Goal: Task Accomplishment & Management: Complete application form

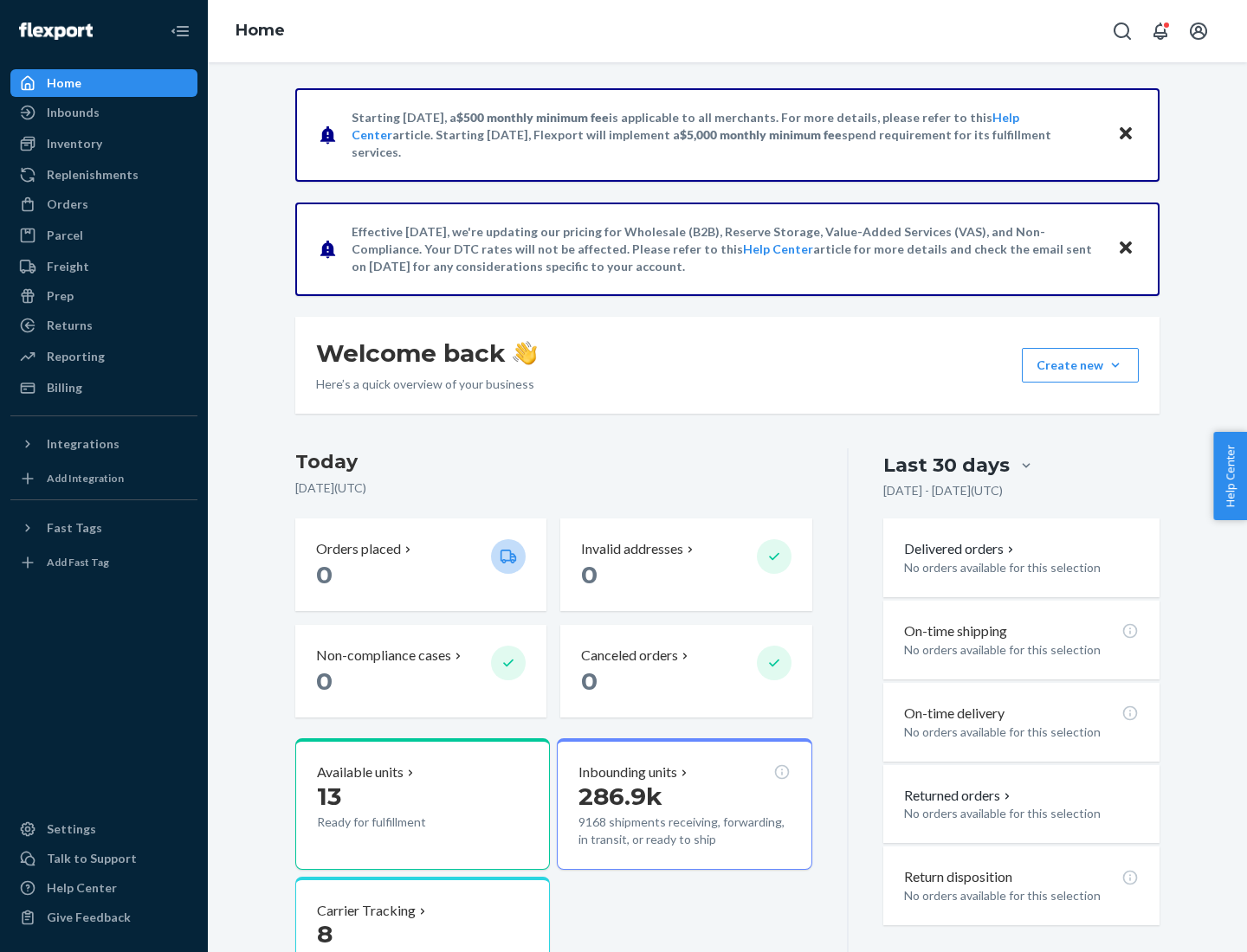
click at [1115, 365] on button "Create new Create new inbound Create new order Create new product" at bounding box center [1080, 365] width 117 height 35
click at [104, 112] on div "Inbounds" at bounding box center [104, 112] width 184 height 24
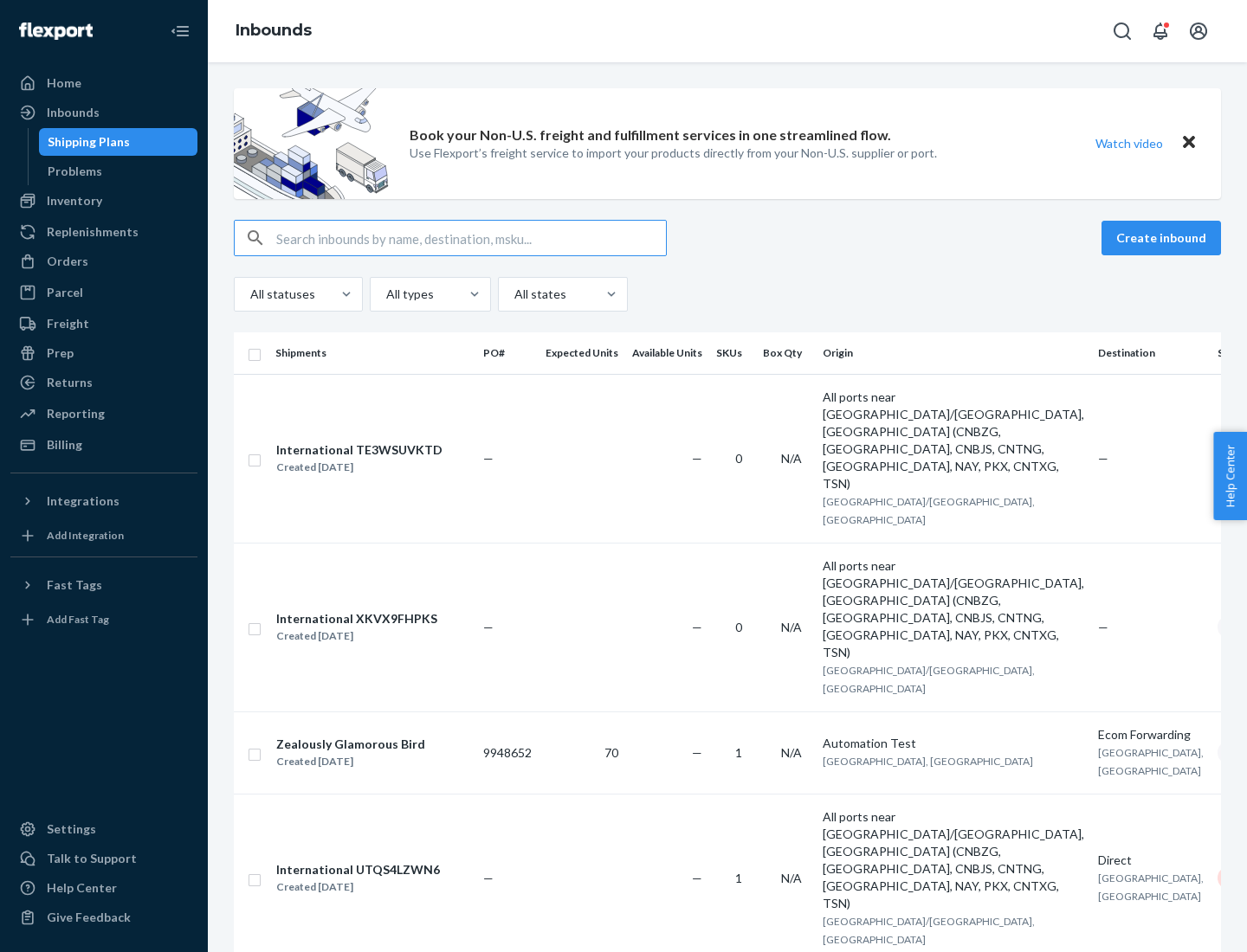
click at [1164, 238] on button "Create inbound" at bounding box center [1161, 237] width 120 height 35
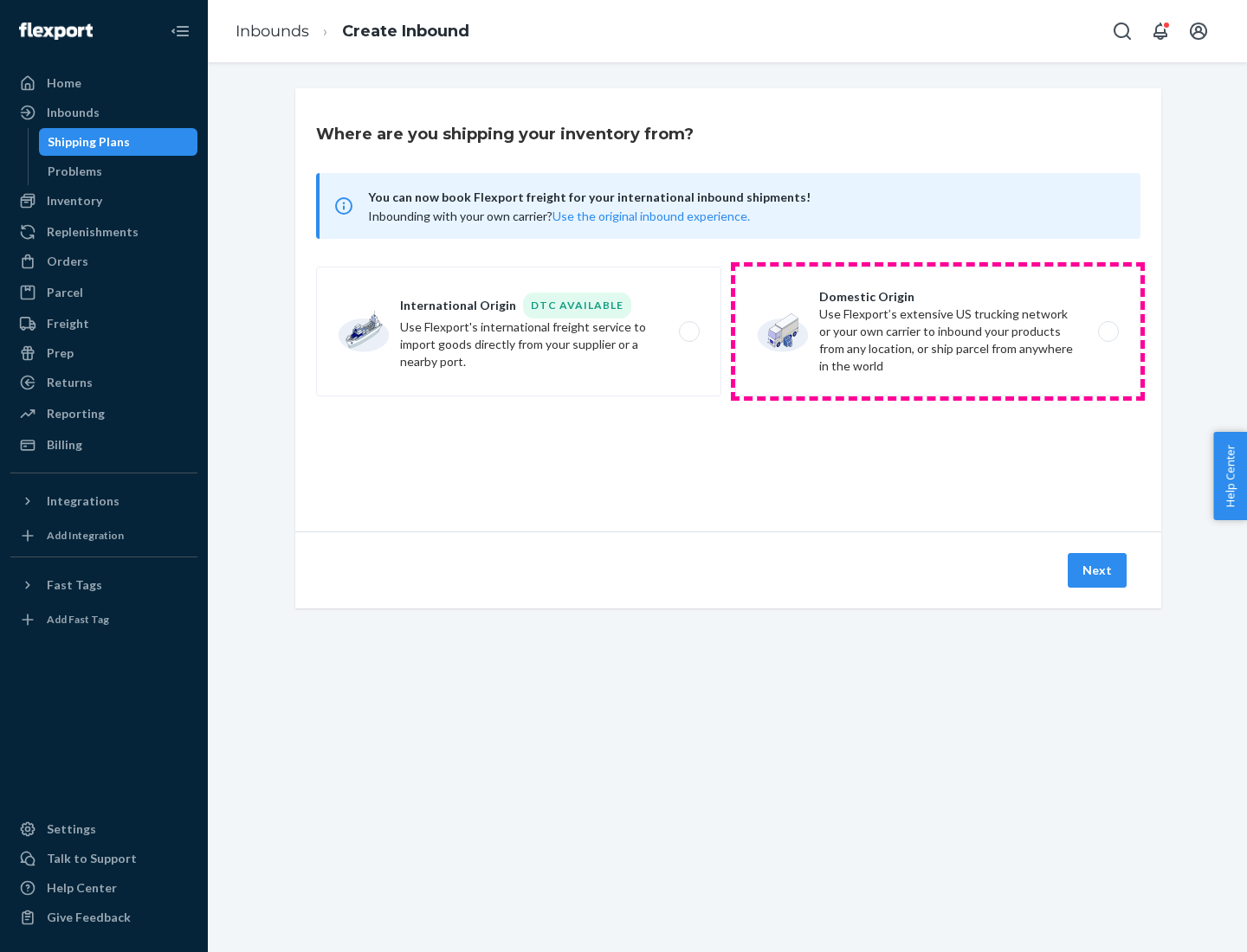
click at [938, 332] on label "Domestic Origin Use Flexport’s extensive US trucking network or your own carrie…" at bounding box center [938, 332] width 405 height 130
click at [1108, 332] on input "Domestic Origin Use Flexport’s extensive US trucking network or your own carrie…" at bounding box center [1113, 332] width 12 height 12
radio input "true"
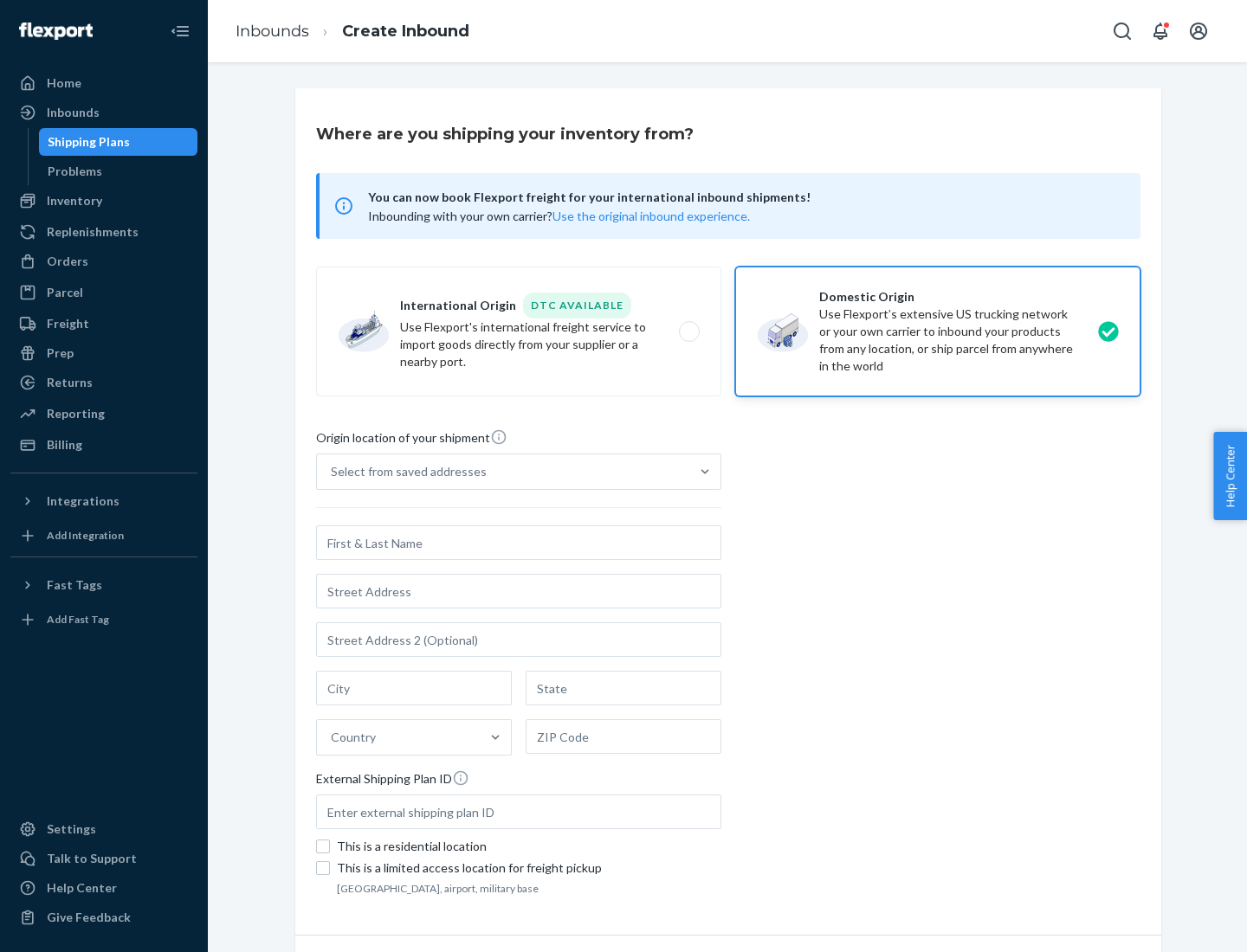
click at [404, 472] on div "Select from saved addresses" at bounding box center [409, 471] width 156 height 17
click at [332, 472] on input "Select from saved addresses" at bounding box center [332, 471] width 2 height 17
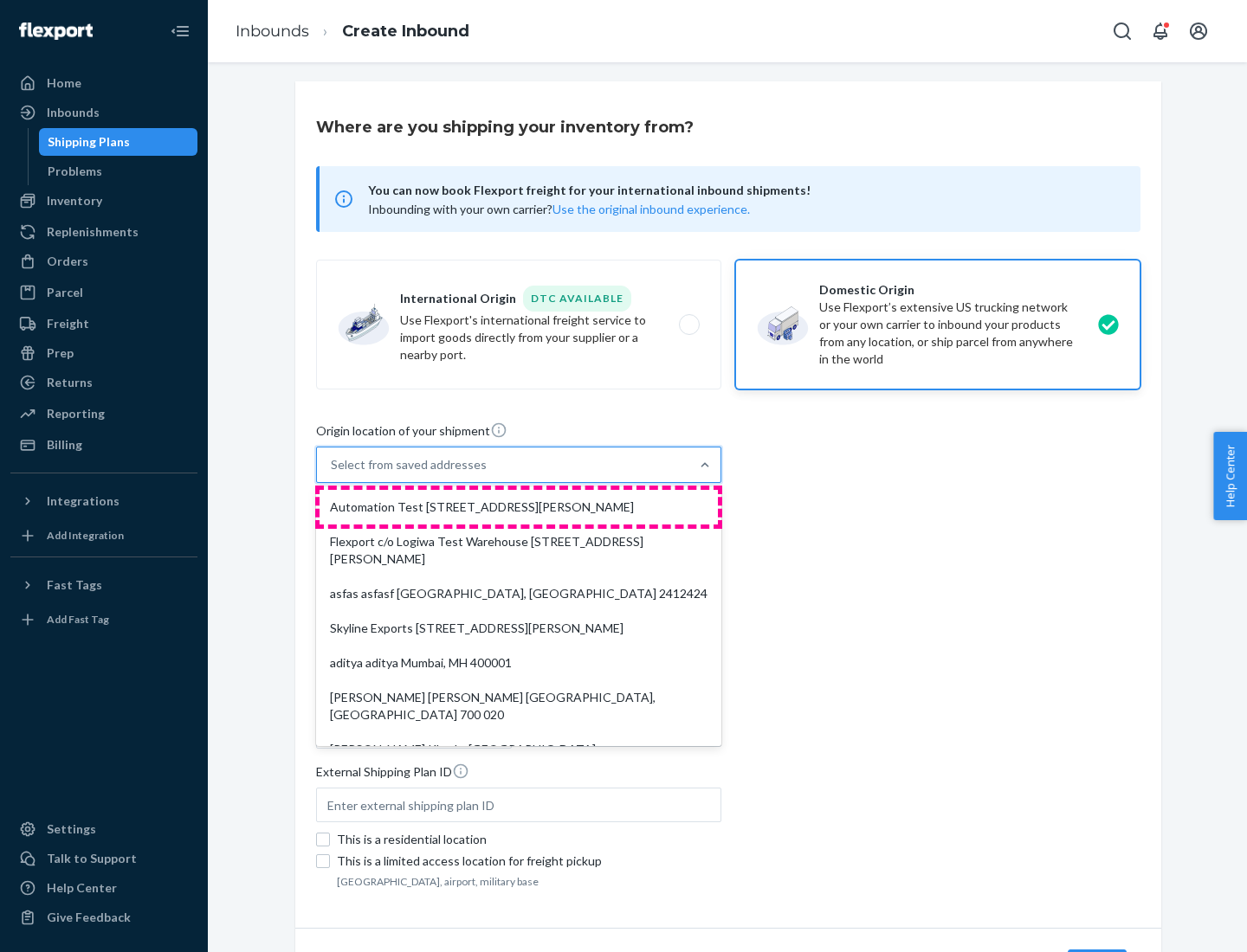
click at [519, 507] on div "Automation Test [STREET_ADDRESS][PERSON_NAME]" at bounding box center [519, 507] width 398 height 35
click at [332, 474] on input "option Automation Test [STREET_ADDRESS][PERSON_NAME]. 9 results available. Use …" at bounding box center [332, 464] width 2 height 17
type input "Automation Test"
type input "9th Floor"
type input "[GEOGRAPHIC_DATA]"
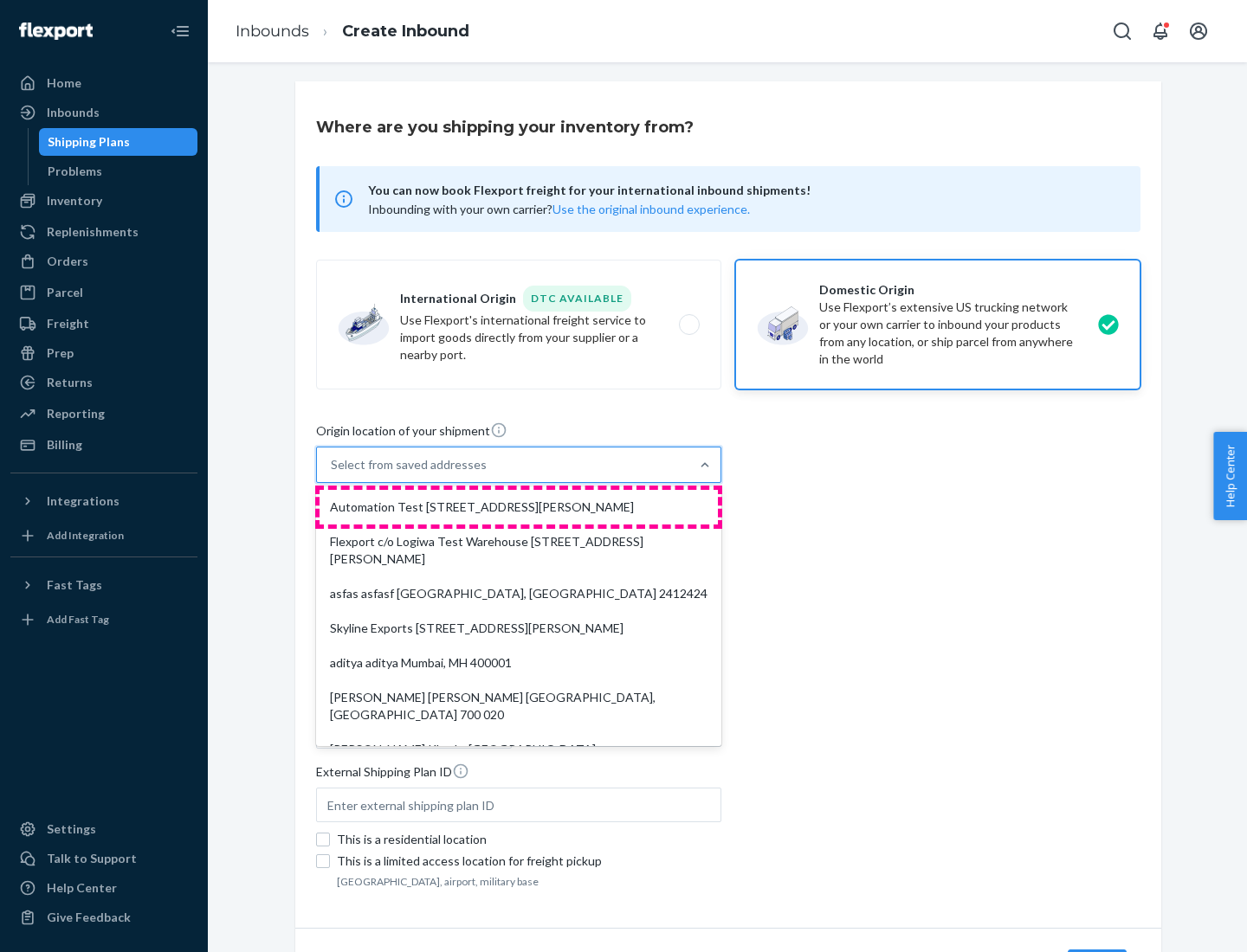
type input "CA"
type input "94104"
type input "[STREET_ADDRESS][PERSON_NAME]"
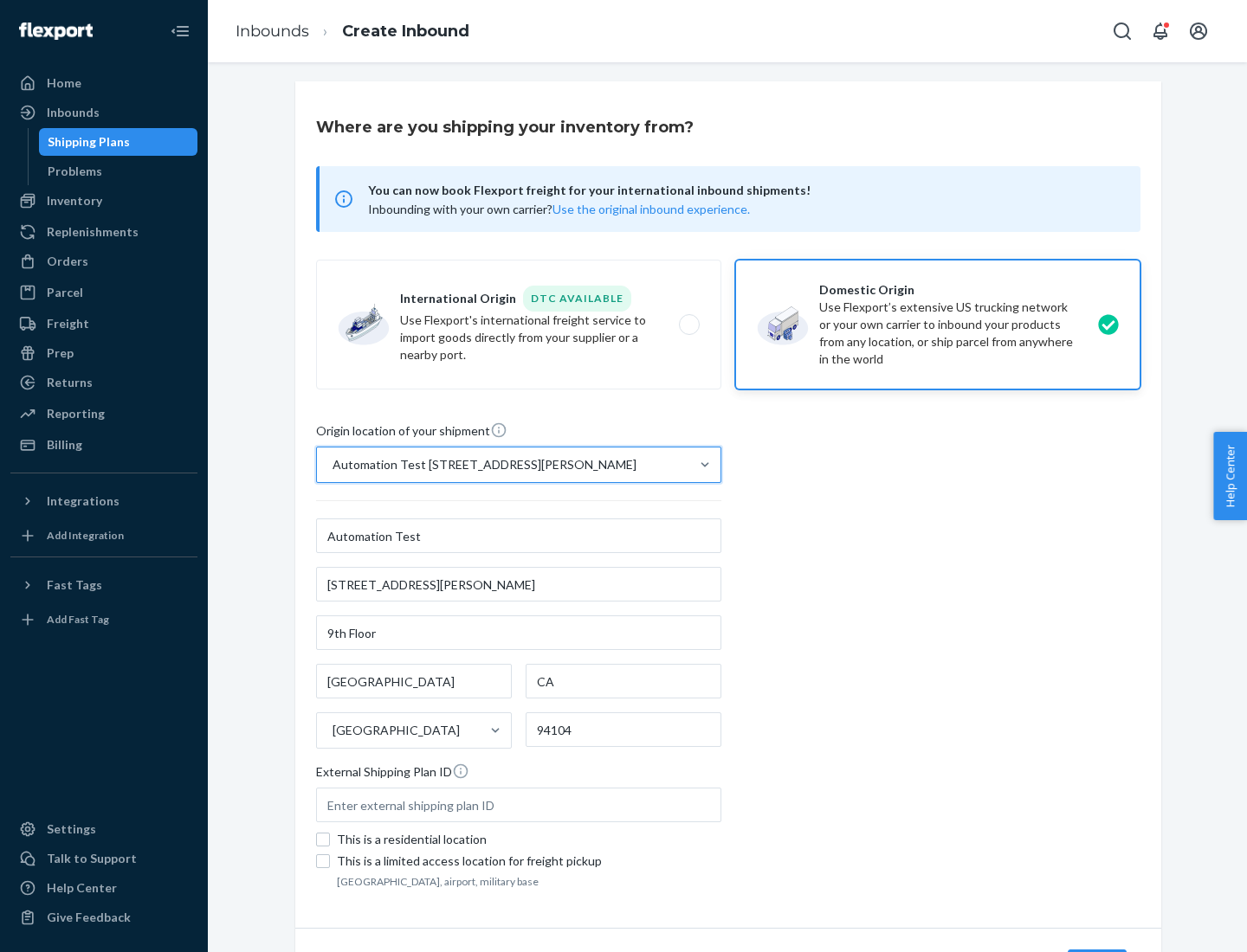
scroll to position [101, 0]
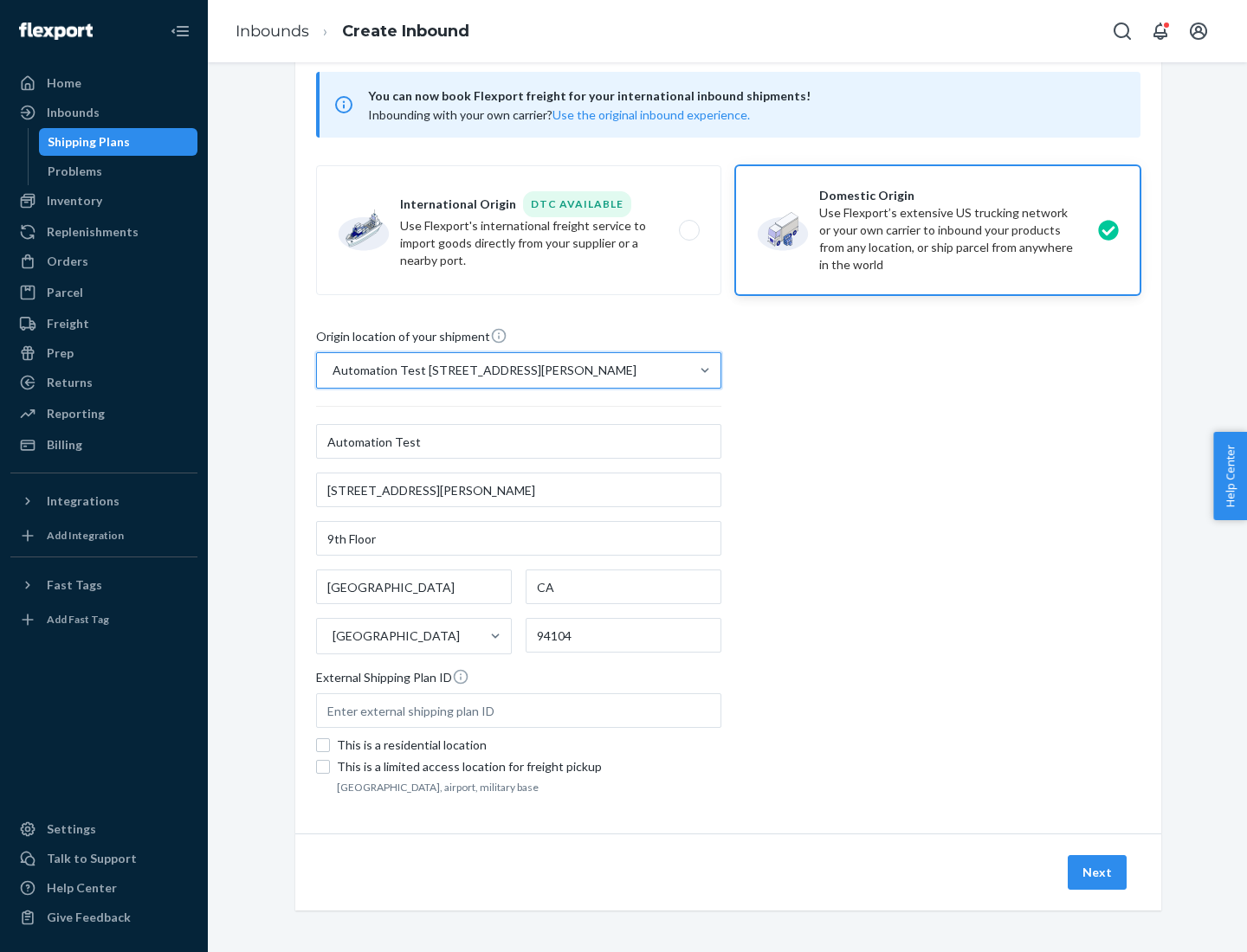
click at [1098, 873] on button "Next" at bounding box center [1097, 872] width 59 height 35
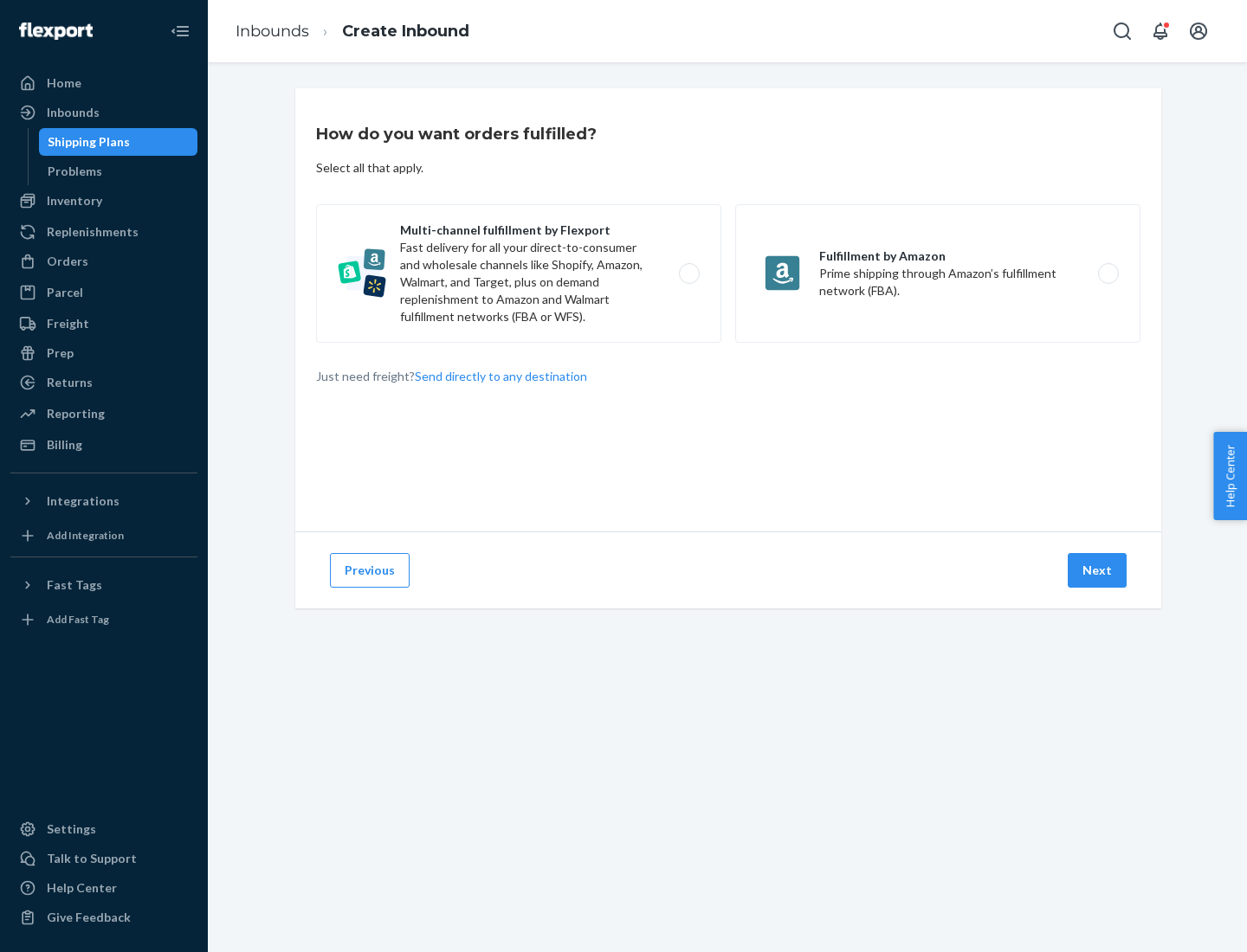
click at [519, 274] on label "Multi-channel fulfillment by Flexport Fast delivery for all your direct-to-cons…" at bounding box center [519, 273] width 405 height 138
click at [688, 274] on input "Multi-channel fulfillment by Flexport Fast delivery for all your direct-to-cons…" at bounding box center [694, 274] width 12 height 12
radio input "true"
click at [1098, 570] on button "Next" at bounding box center [1097, 570] width 59 height 35
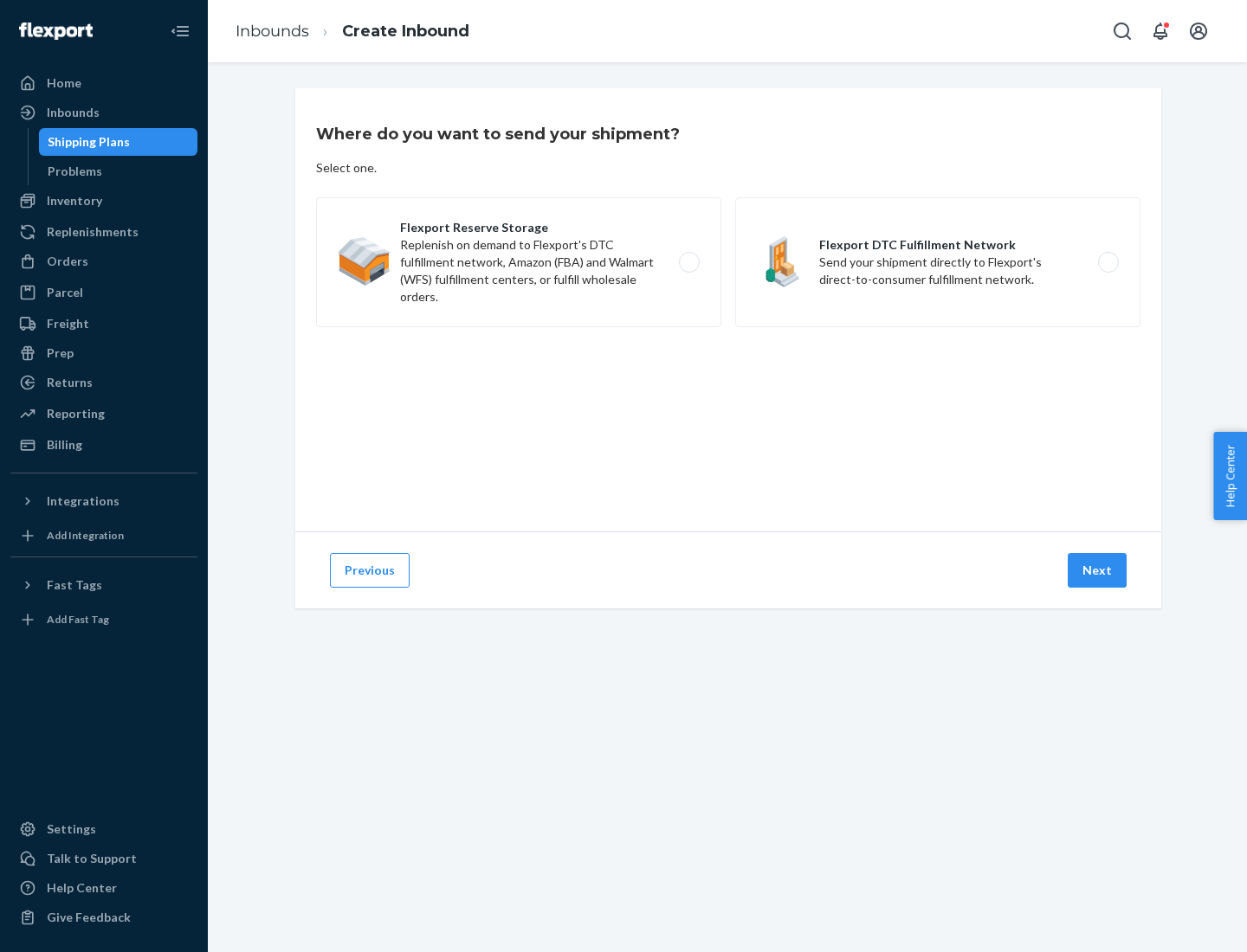
click at [938, 262] on label "Flexport DTC Fulfillment Network Send your shipment directly to Flexport's dire…" at bounding box center [938, 262] width 405 height 130
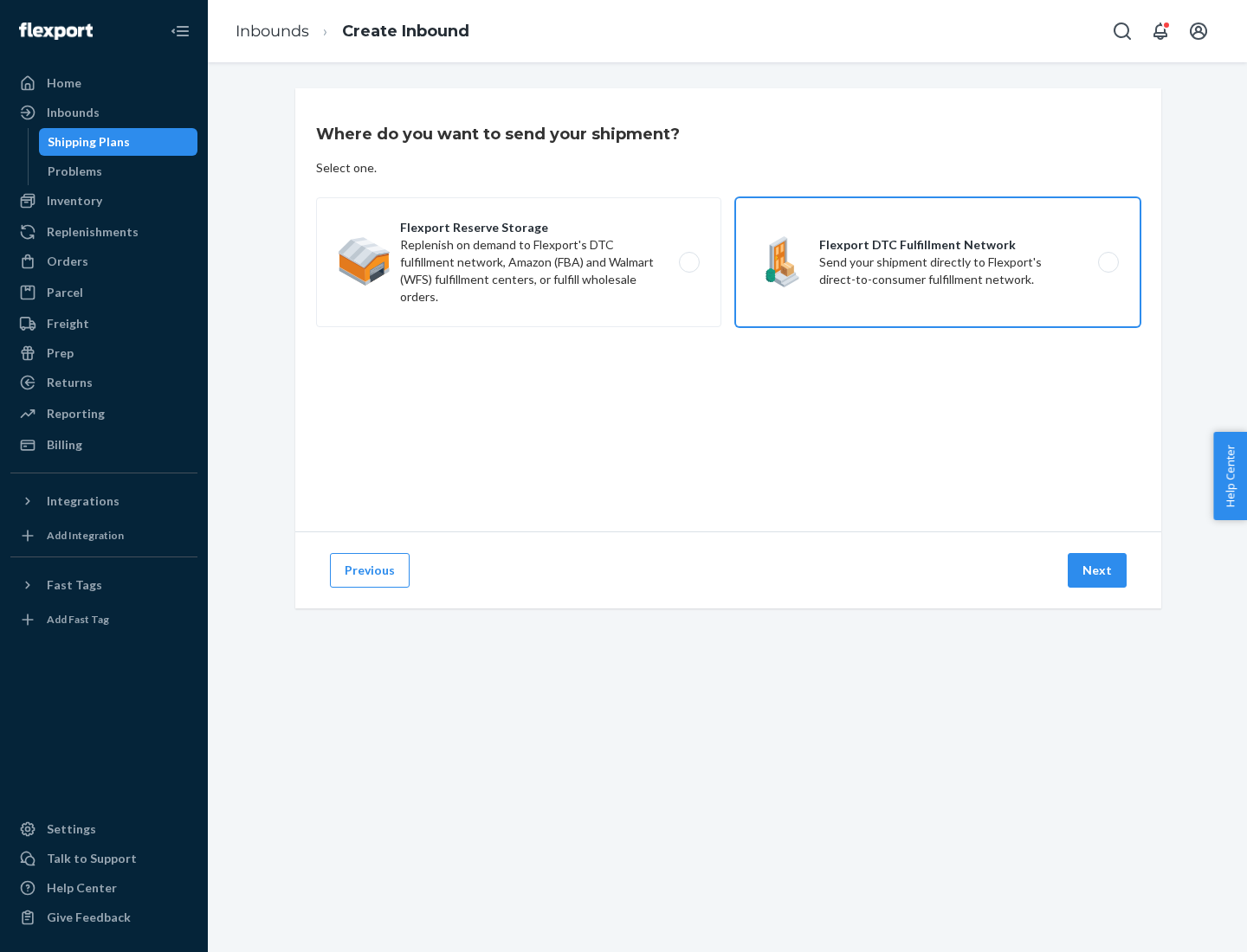
click at [1108, 262] on input "Flexport DTC Fulfillment Network Send your shipment directly to Flexport's dire…" at bounding box center [1113, 262] width 12 height 12
radio input "true"
click at [1098, 570] on button "Next" at bounding box center [1097, 570] width 59 height 35
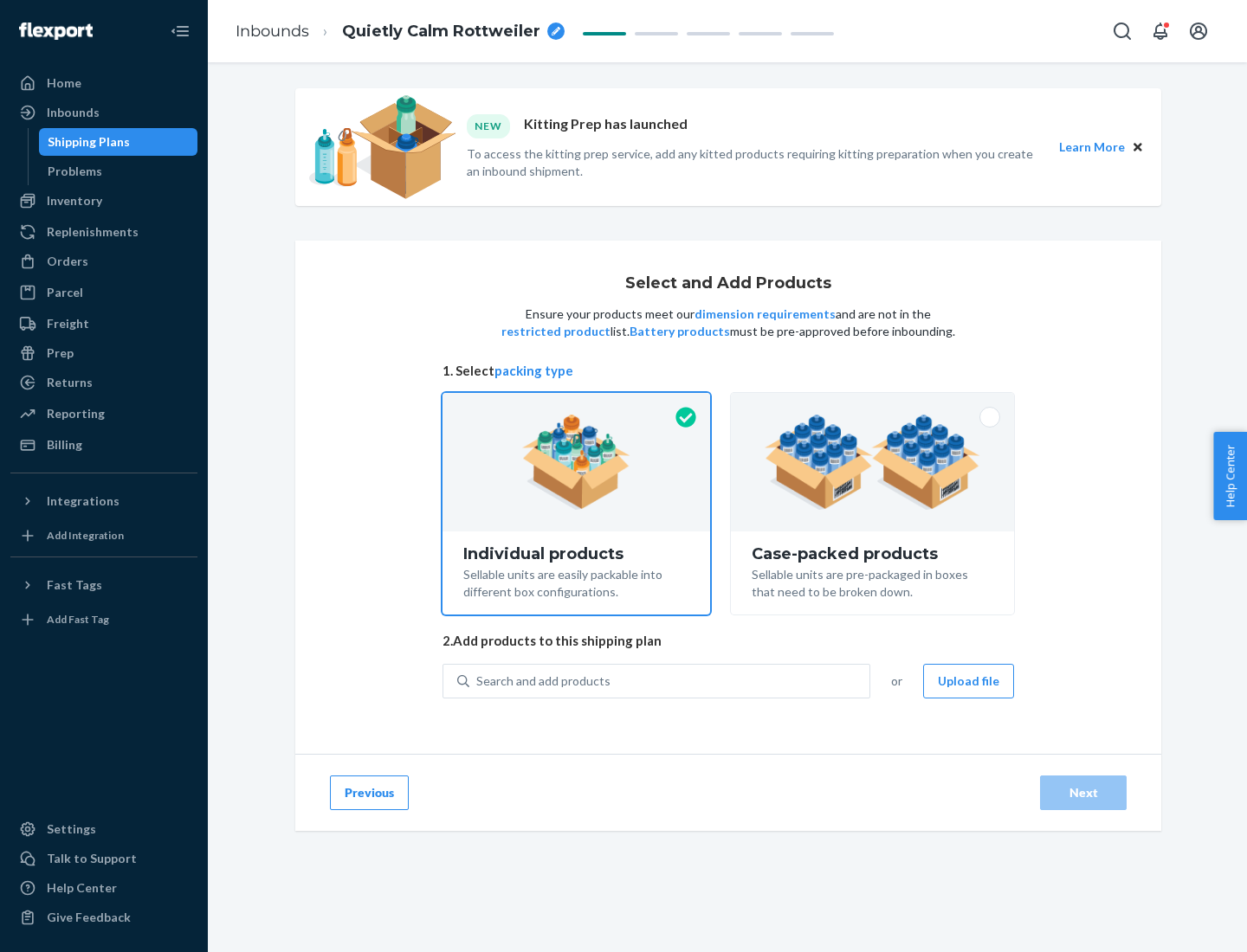
click at [873, 462] on img at bounding box center [873, 462] width 216 height 95
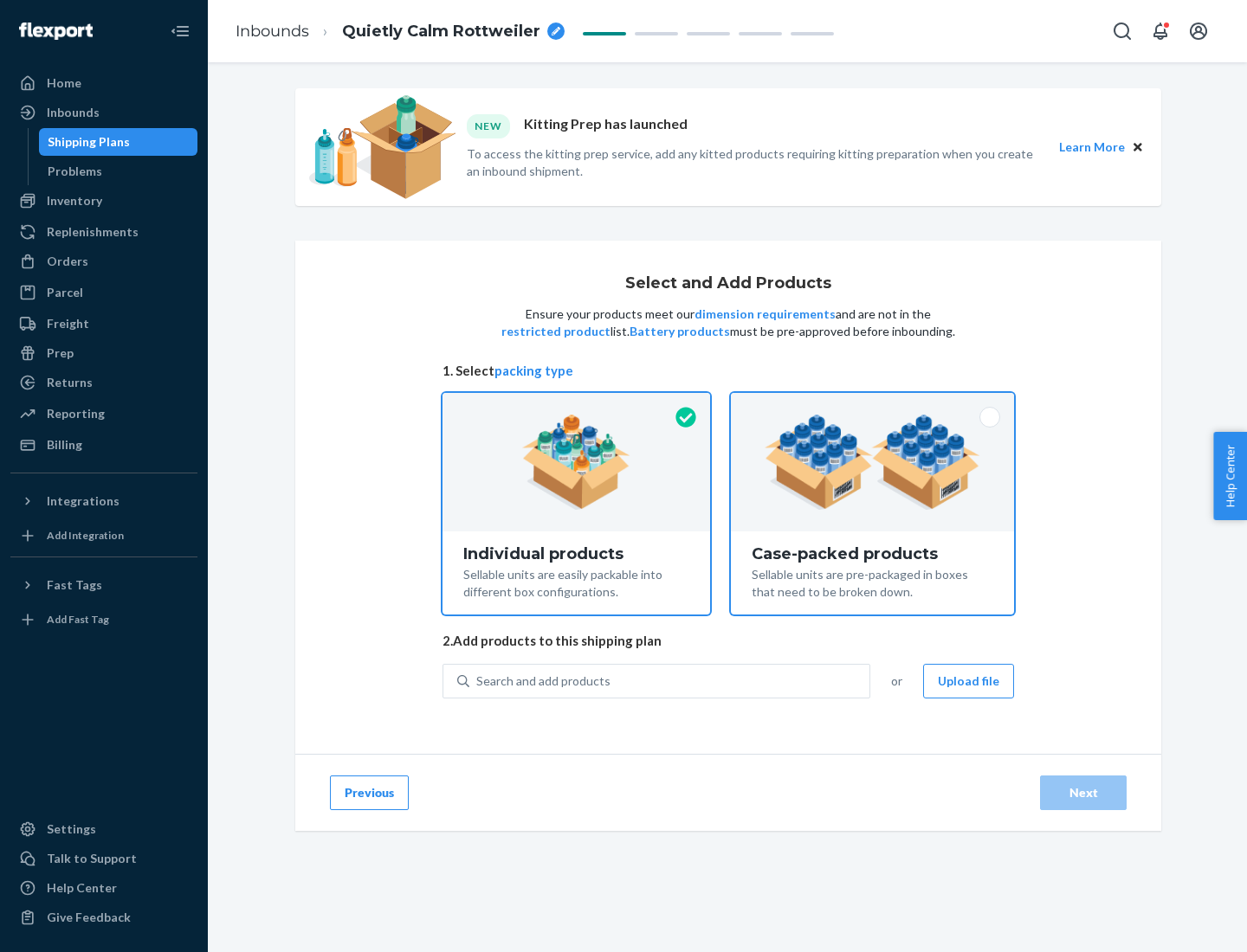
click at [873, 404] on input "Case-packed products Sellable units are pre-packaged in boxes that need to be b…" at bounding box center [872, 398] width 12 height 12
radio input "true"
radio input "false"
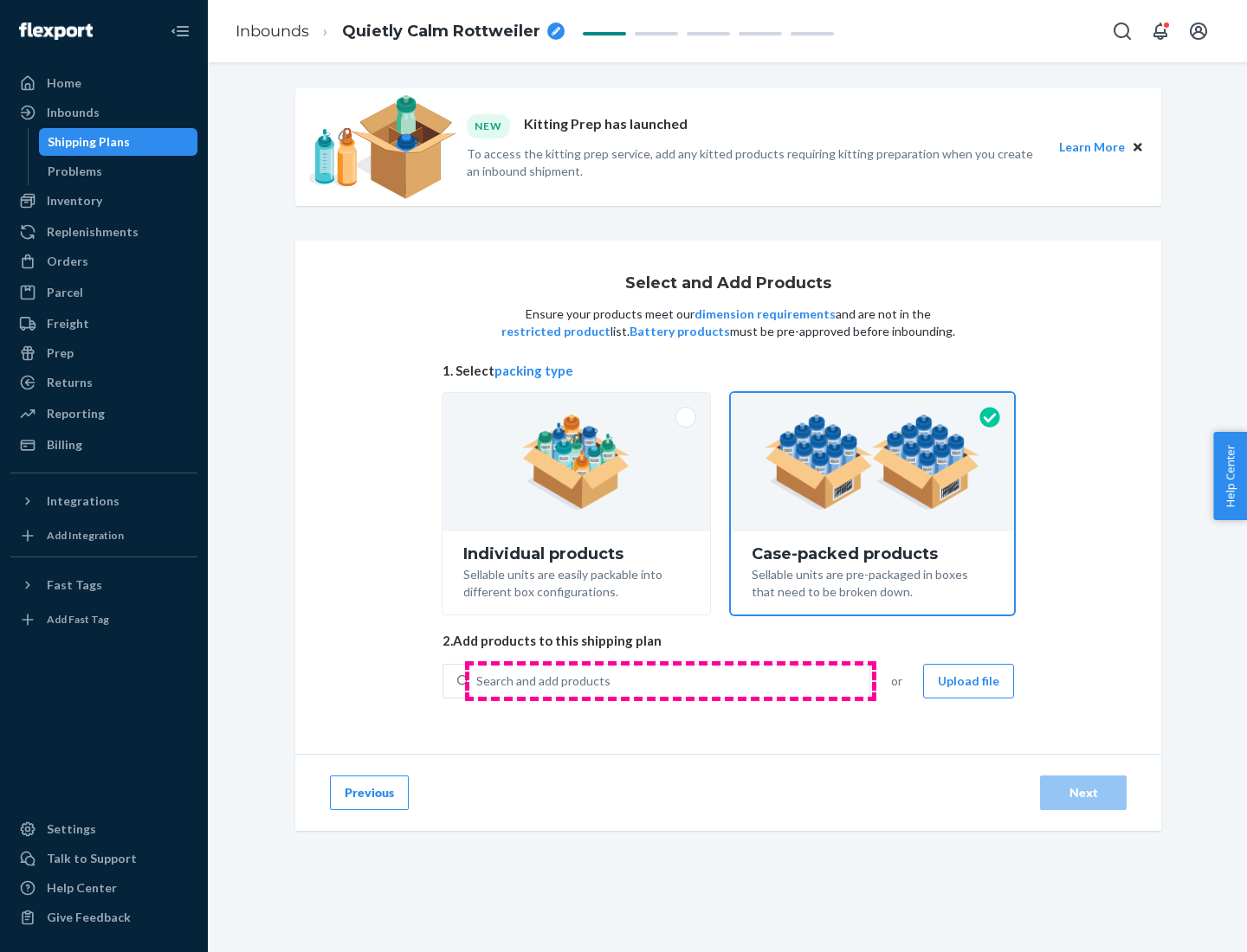
click at [670, 680] on div "Search and add products" at bounding box center [669, 681] width 400 height 31
click at [478, 680] on input "Search and add products" at bounding box center [478, 681] width 2 height 17
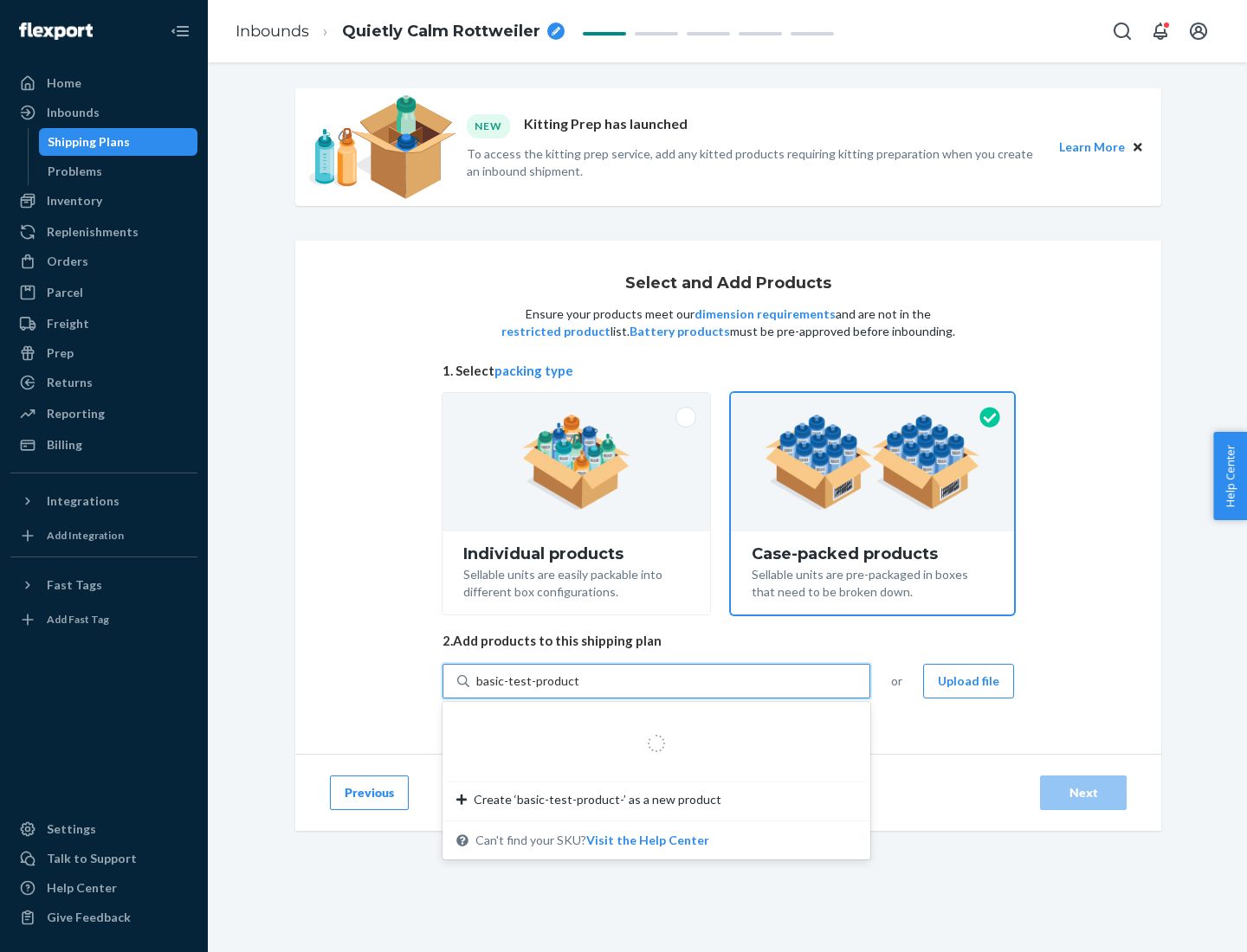
type input "basic-test-product-1"
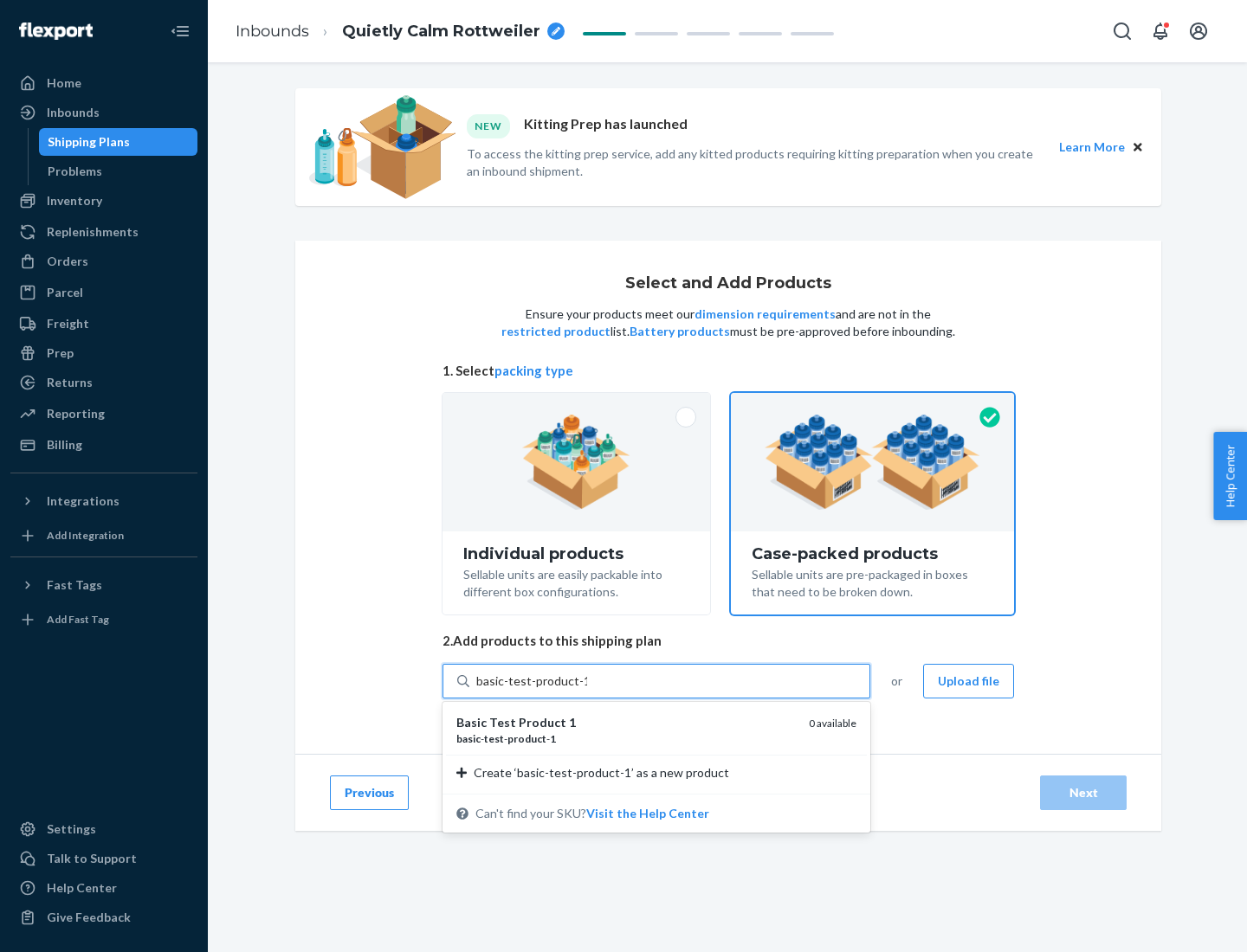
click at [626, 738] on div "basic - test - product - 1" at bounding box center [625, 739] width 338 height 14
click at [587, 690] on input "basic-test-product-1" at bounding box center [532, 681] width 111 height 17
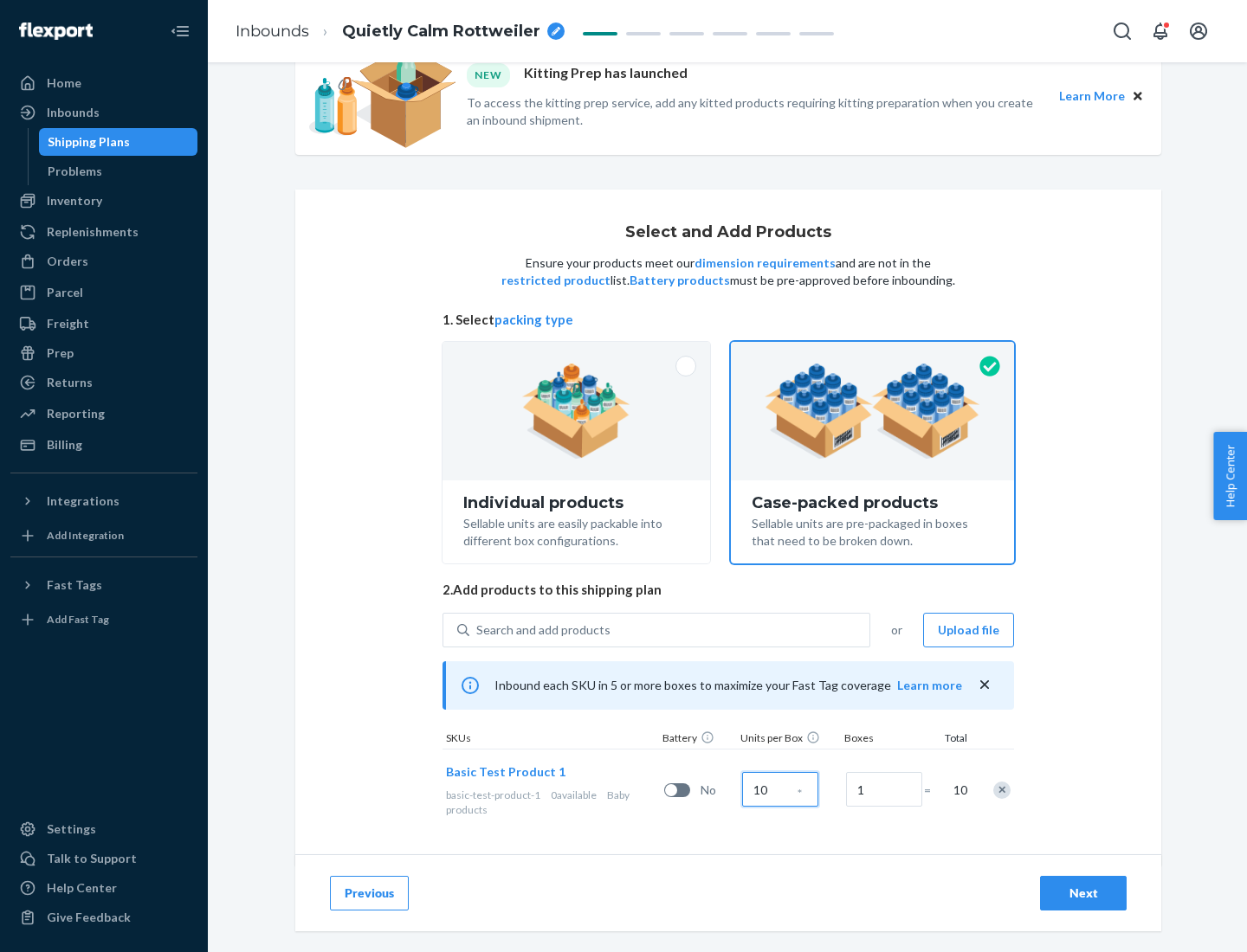
scroll to position [62, 0]
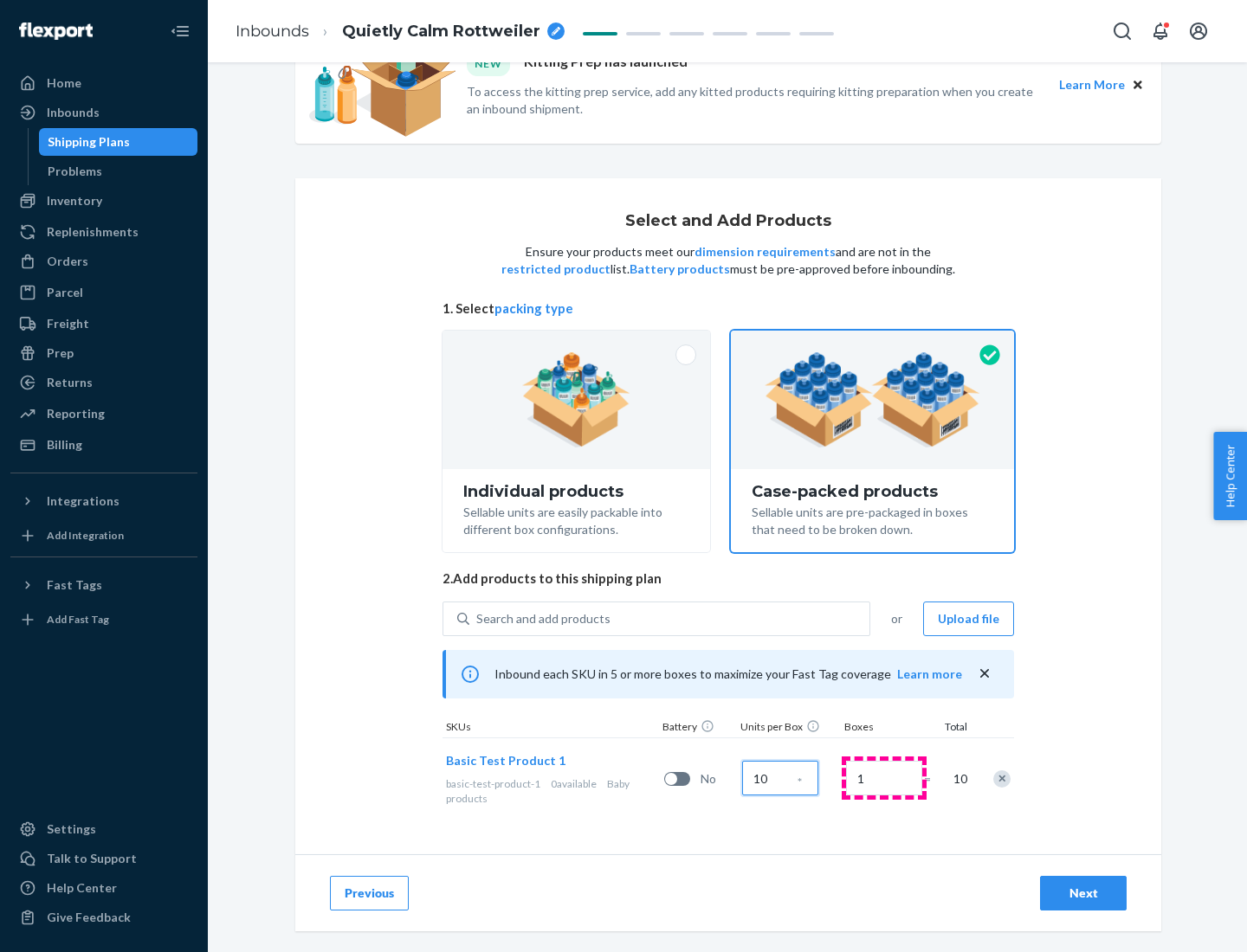
type input "10"
type input "7"
click at [1084, 893] on div "Next" at bounding box center [1083, 892] width 57 height 17
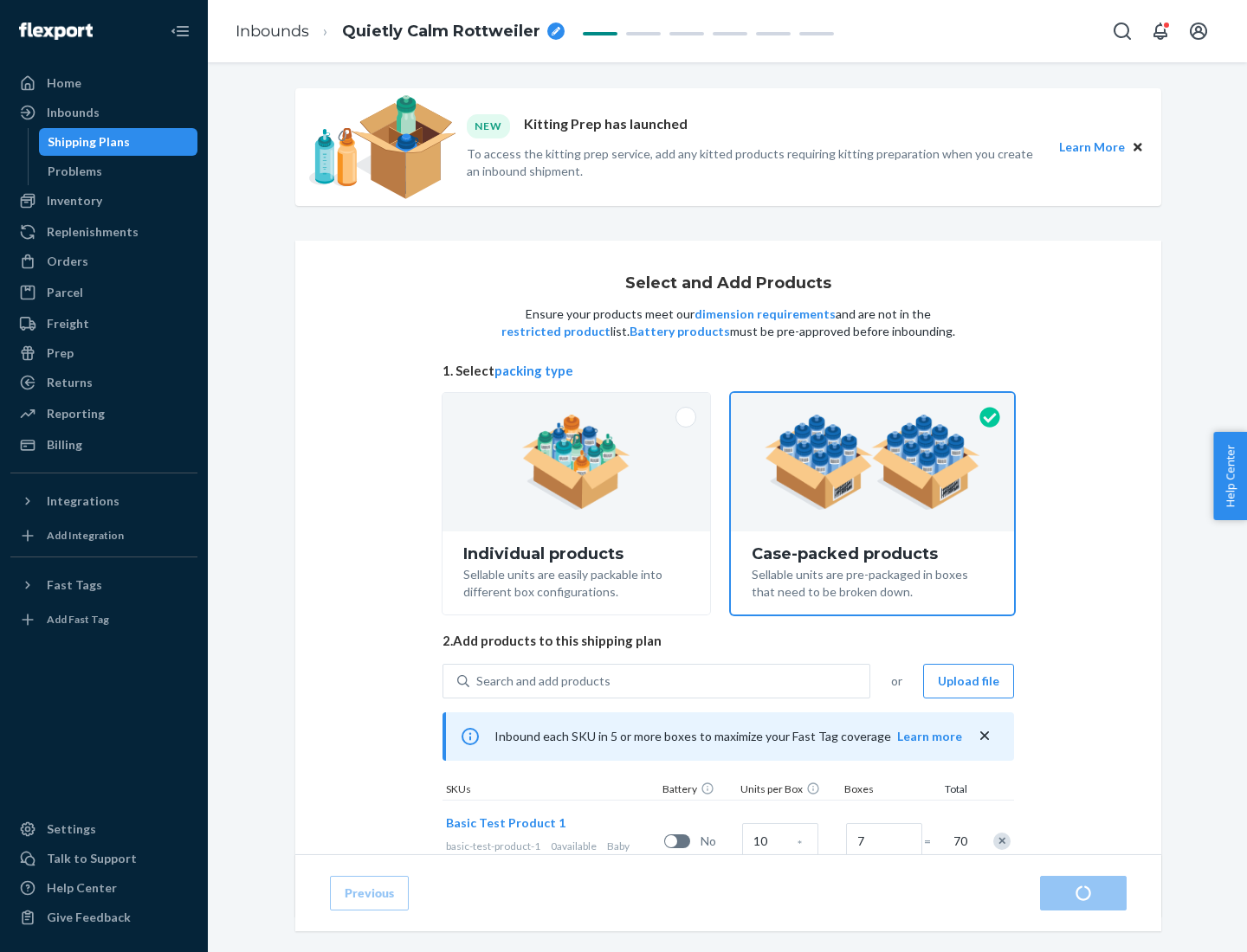
radio input "true"
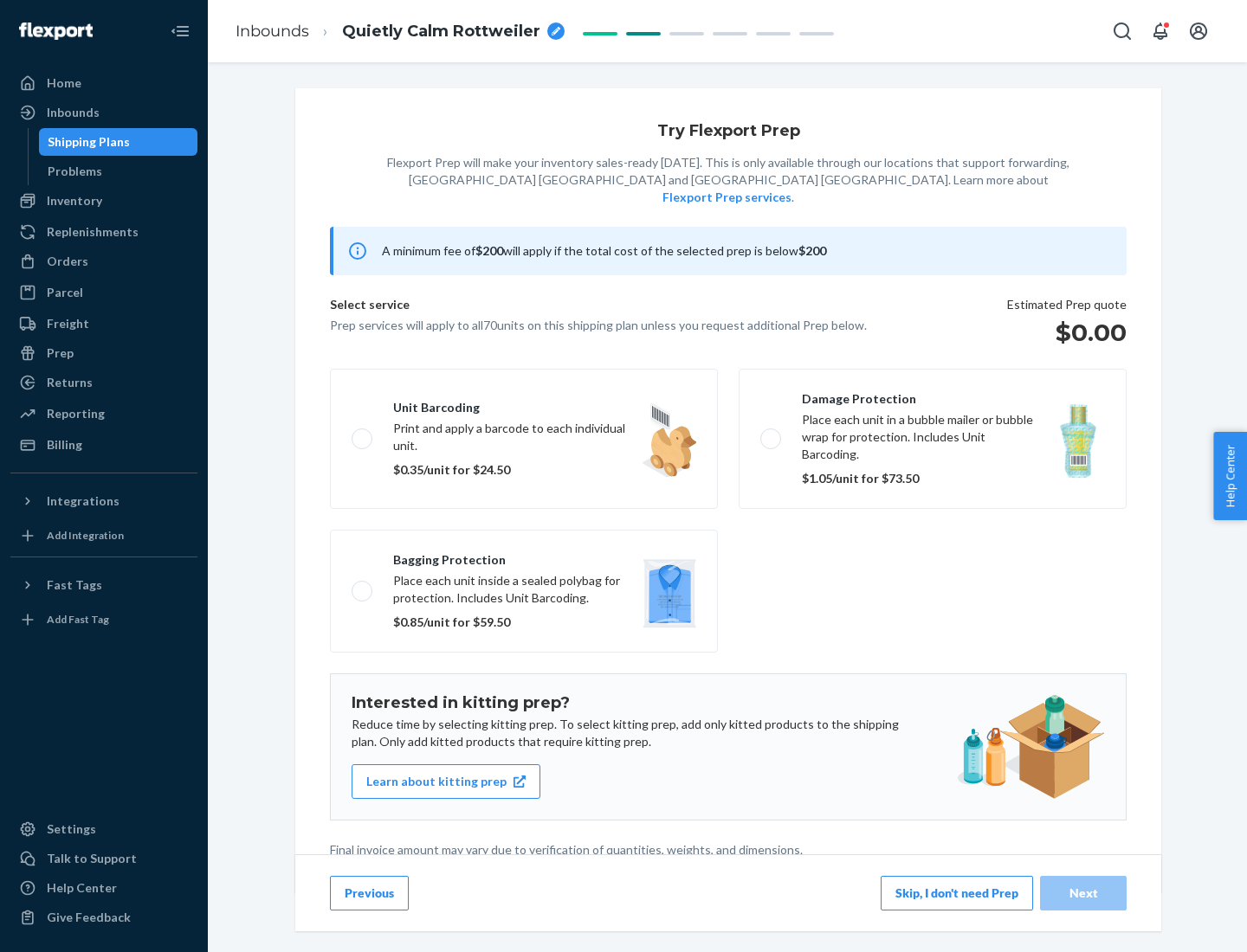
scroll to position [4, 0]
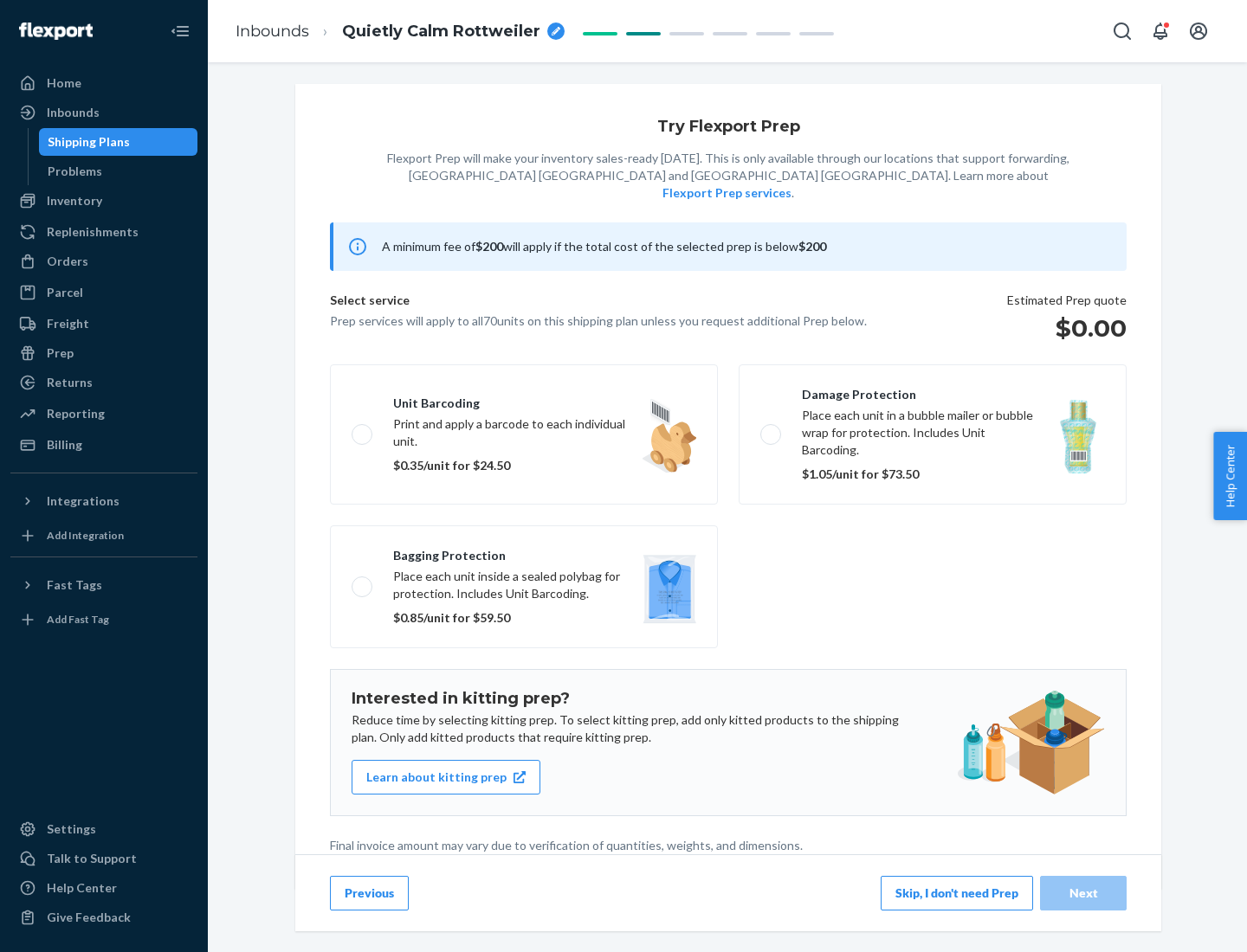
click at [524, 551] on label "Bagging protection Place each unit inside a sealed polybag for protection. Incl…" at bounding box center [524, 587] width 388 height 123
click at [362, 581] on input "Bagging protection Place each unit inside a sealed polybag for protection. Incl…" at bounding box center [357, 586] width 12 height 12
checkbox input "true"
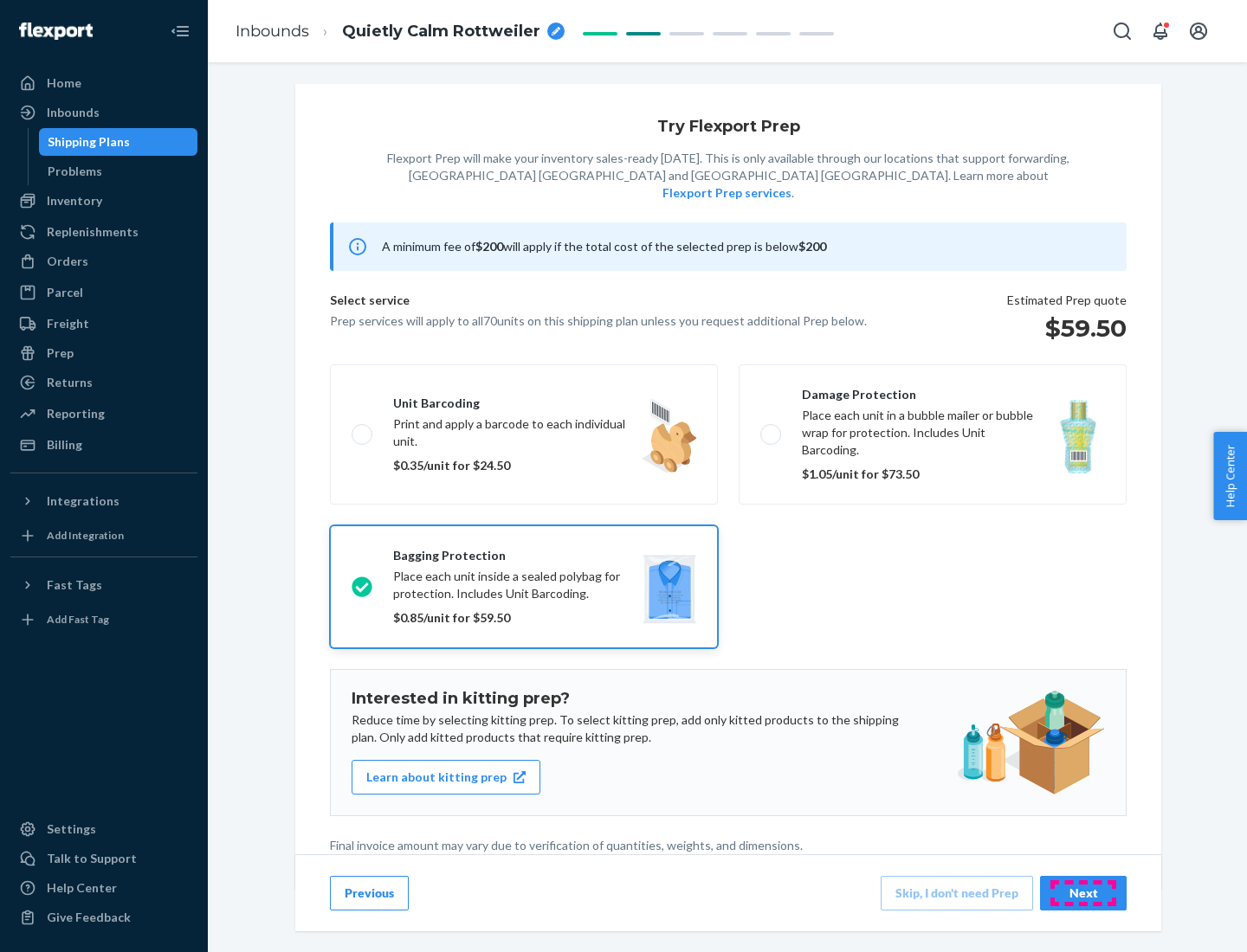
click at [1084, 892] on div "Next" at bounding box center [1083, 892] width 57 height 17
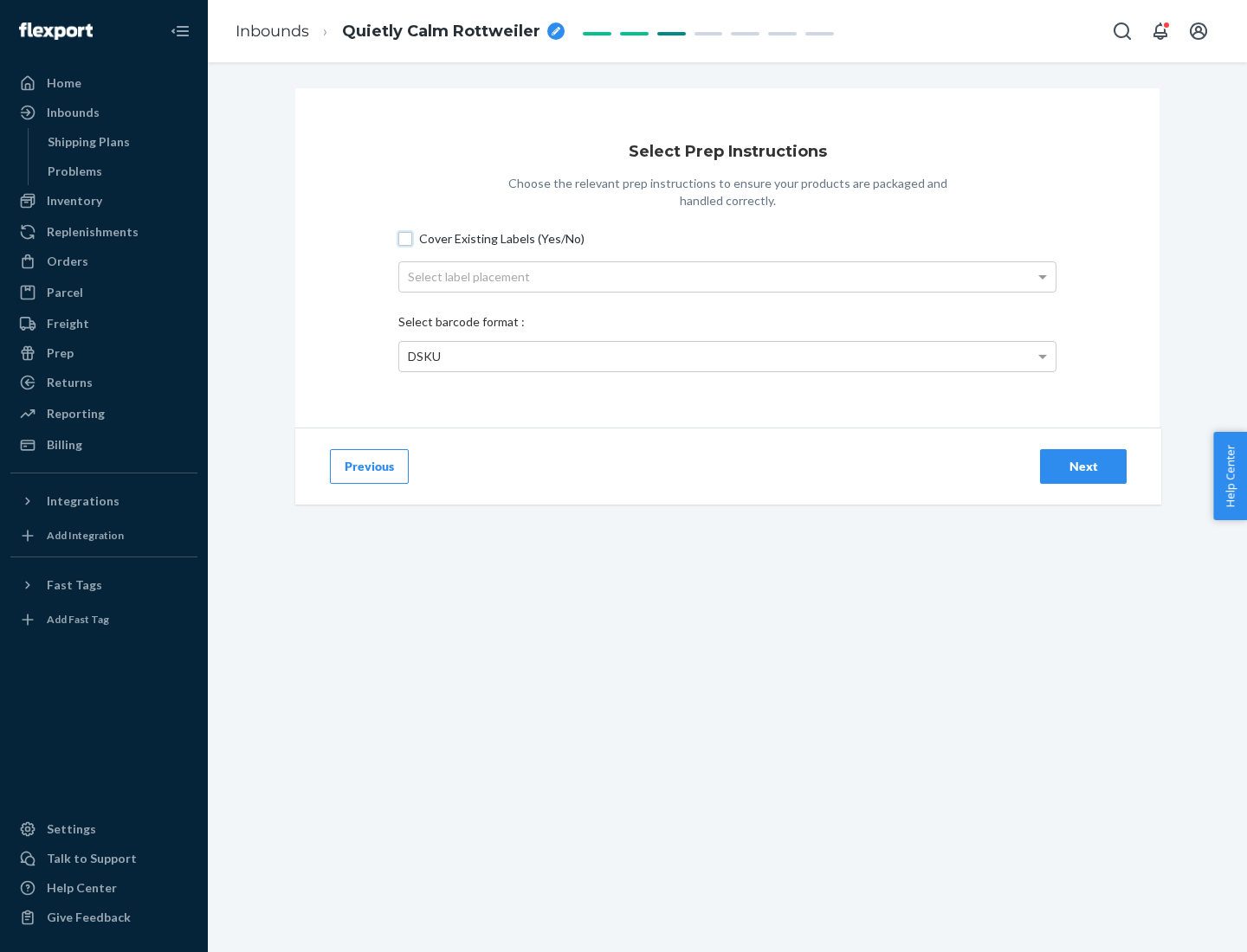
click at [405, 238] on input "Cover Existing Labels (Yes/No)" at bounding box center [405, 239] width 14 height 14
checkbox input "true"
click at [727, 276] on div "Select label placement" at bounding box center [727, 277] width 656 height 29
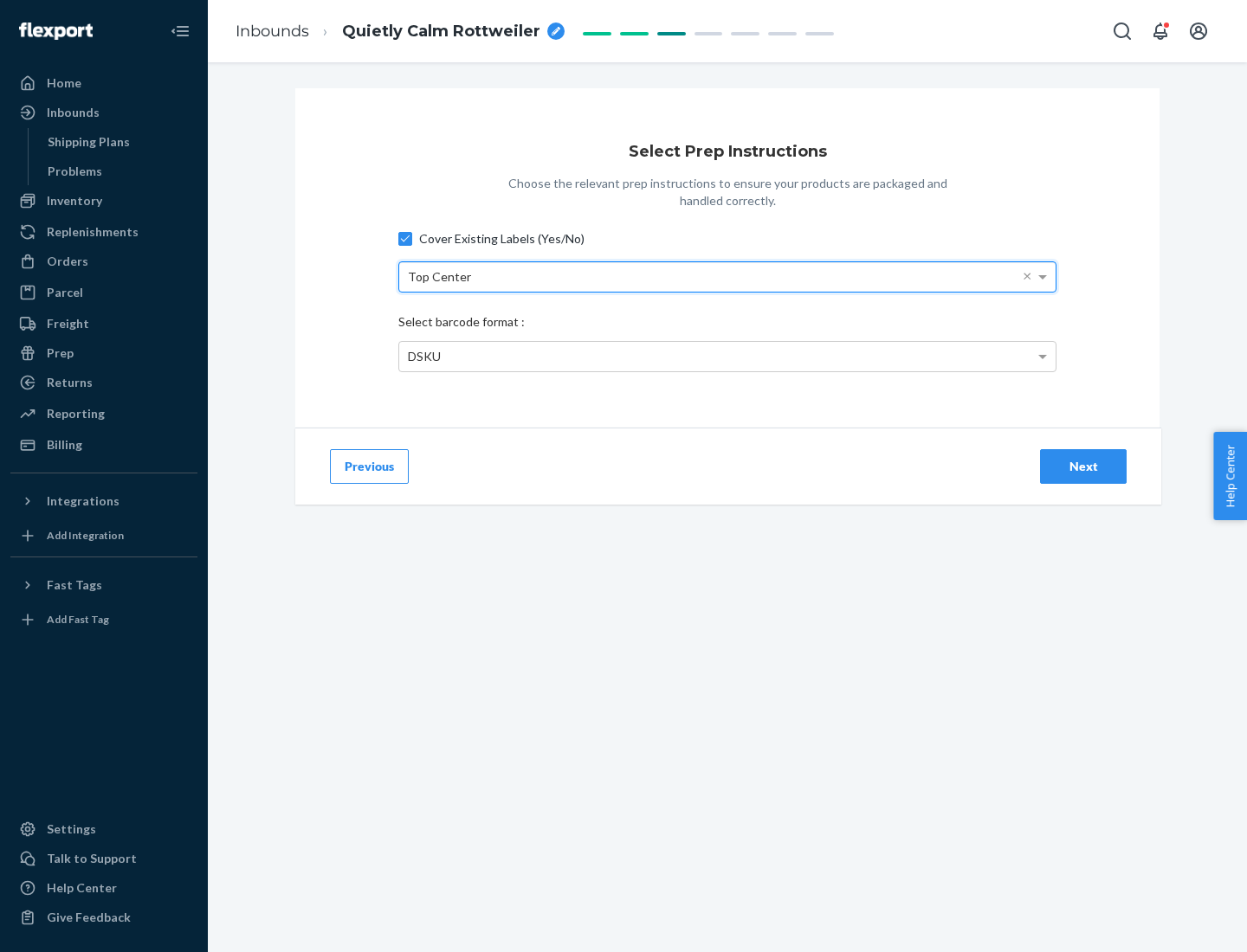
click at [727, 356] on div "DSKU" at bounding box center [727, 356] width 656 height 29
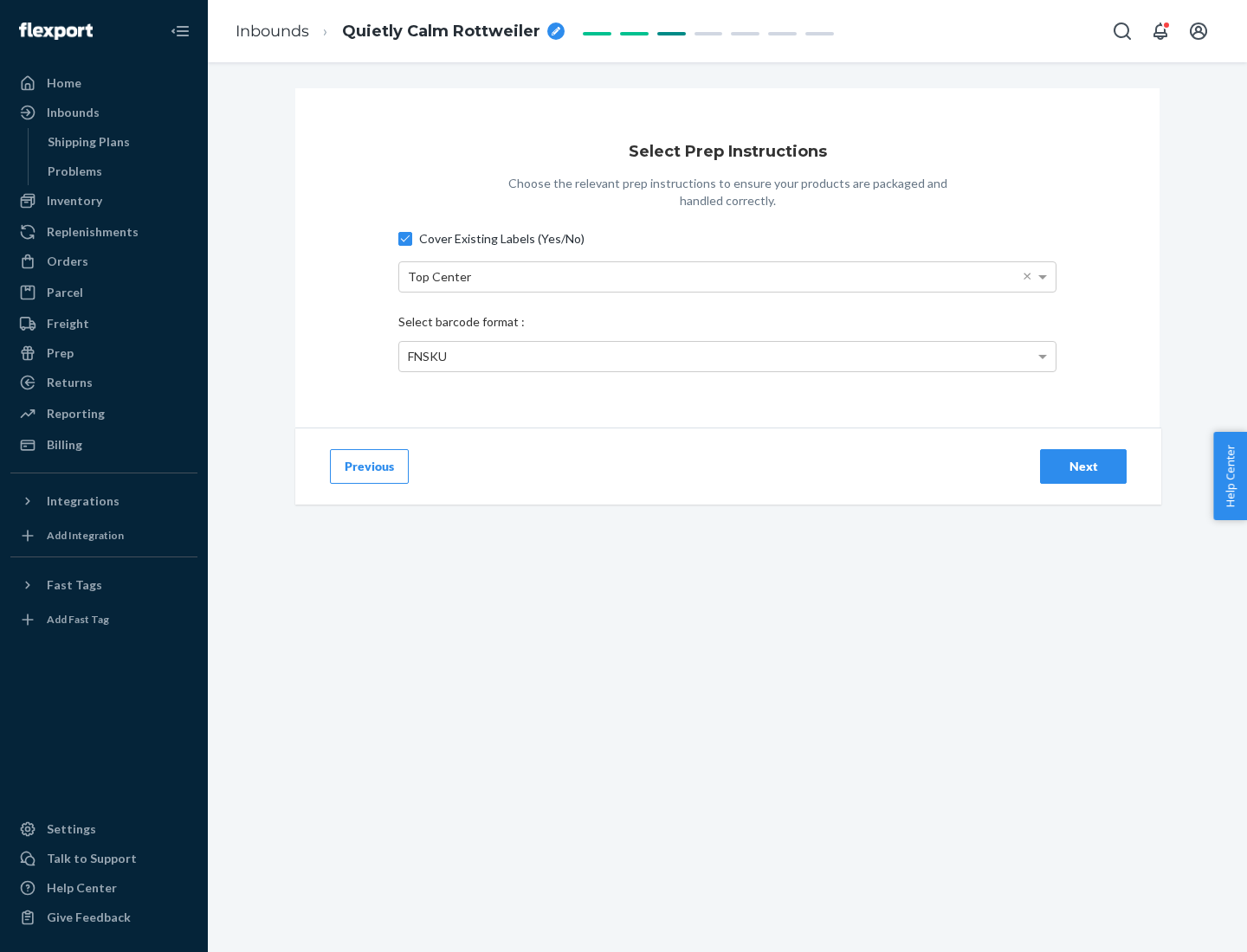
click at [1084, 466] on div "Next" at bounding box center [1083, 466] width 57 height 17
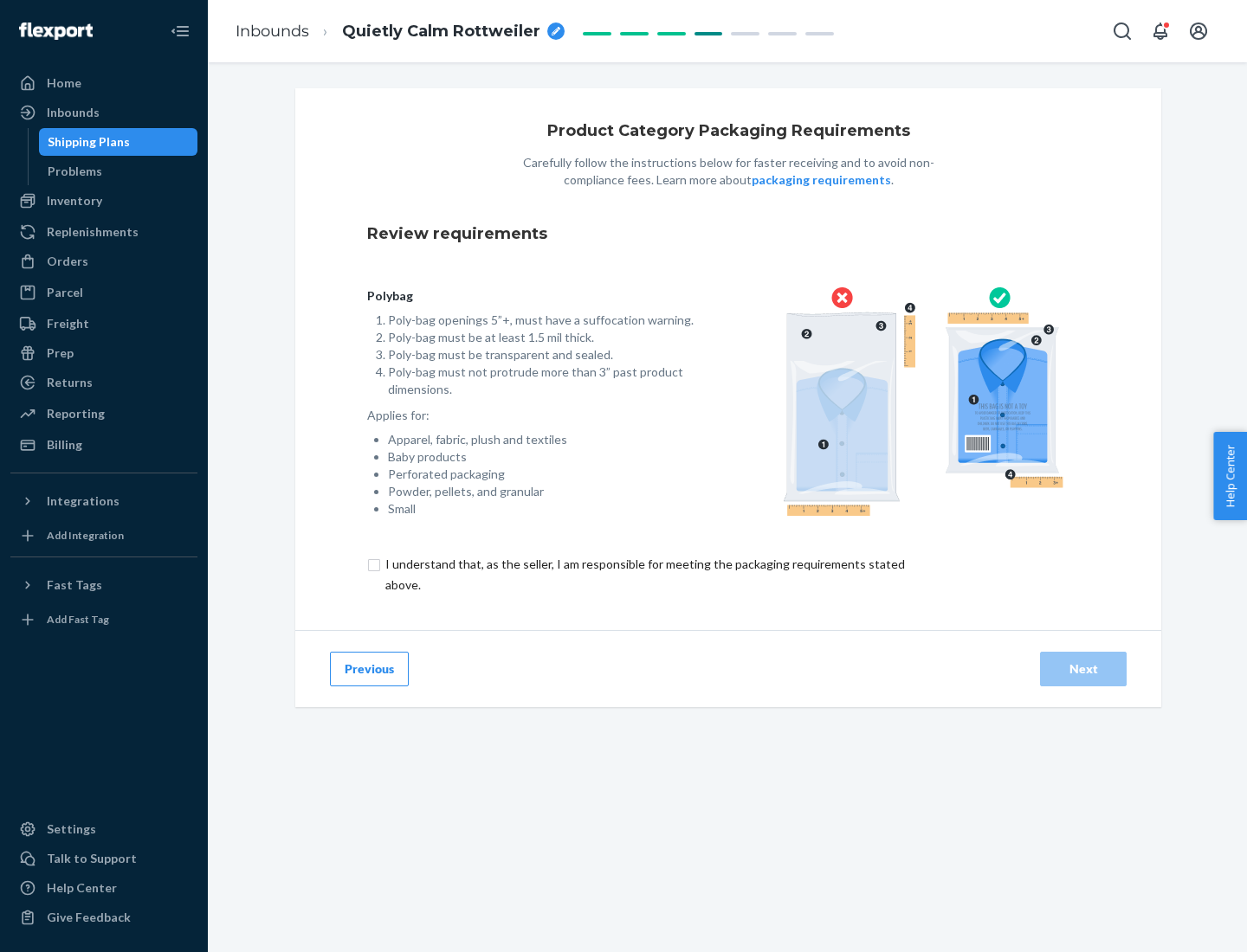
click at [644, 574] on input "checkbox" at bounding box center [654, 575] width 576 height 42
checkbox input "true"
click at [1084, 668] on div "Next" at bounding box center [1083, 668] width 57 height 17
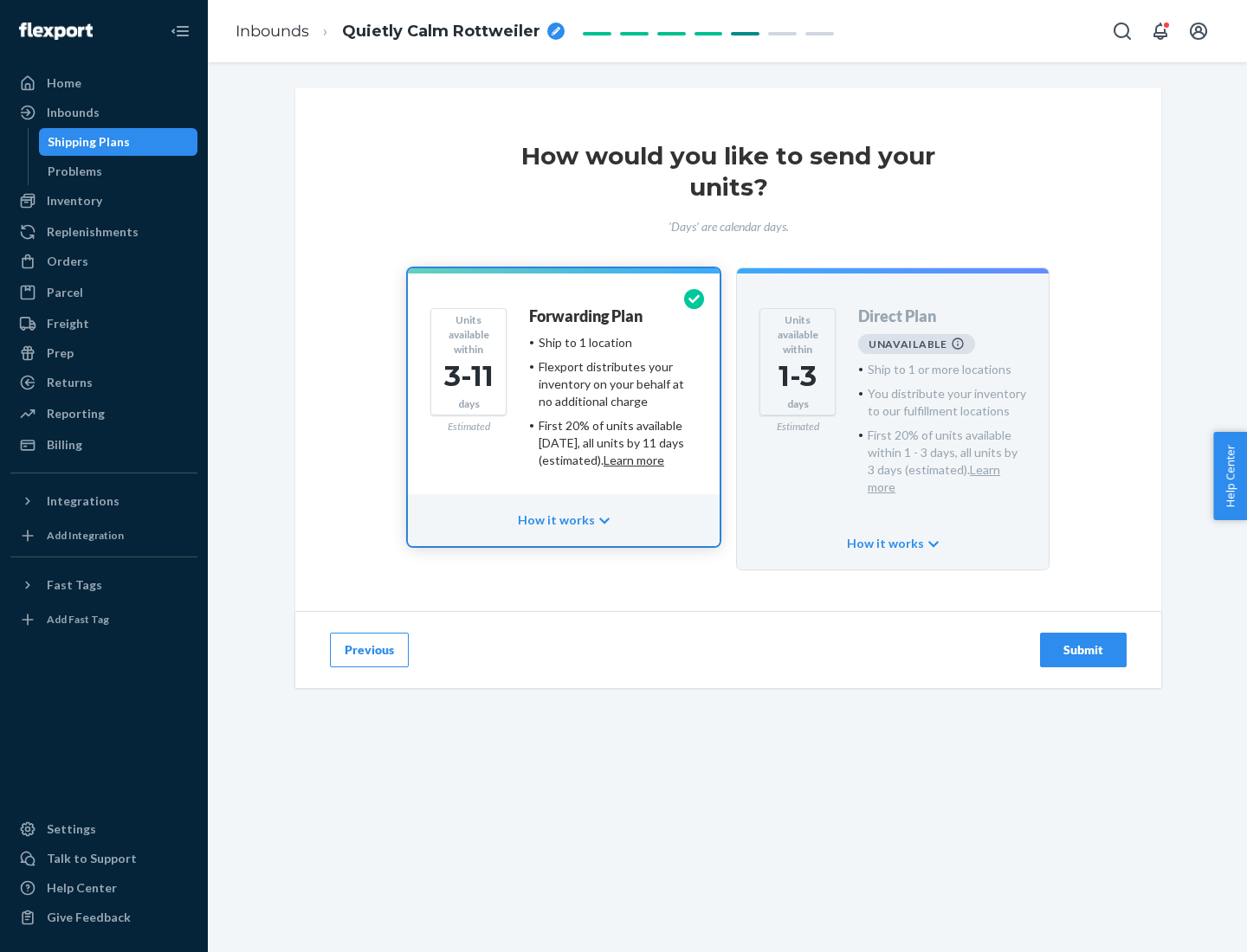
click at [587, 316] on h4 "Forwarding Plan" at bounding box center [586, 316] width 113 height 17
click at [1084, 642] on div "Submit" at bounding box center [1083, 650] width 57 height 17
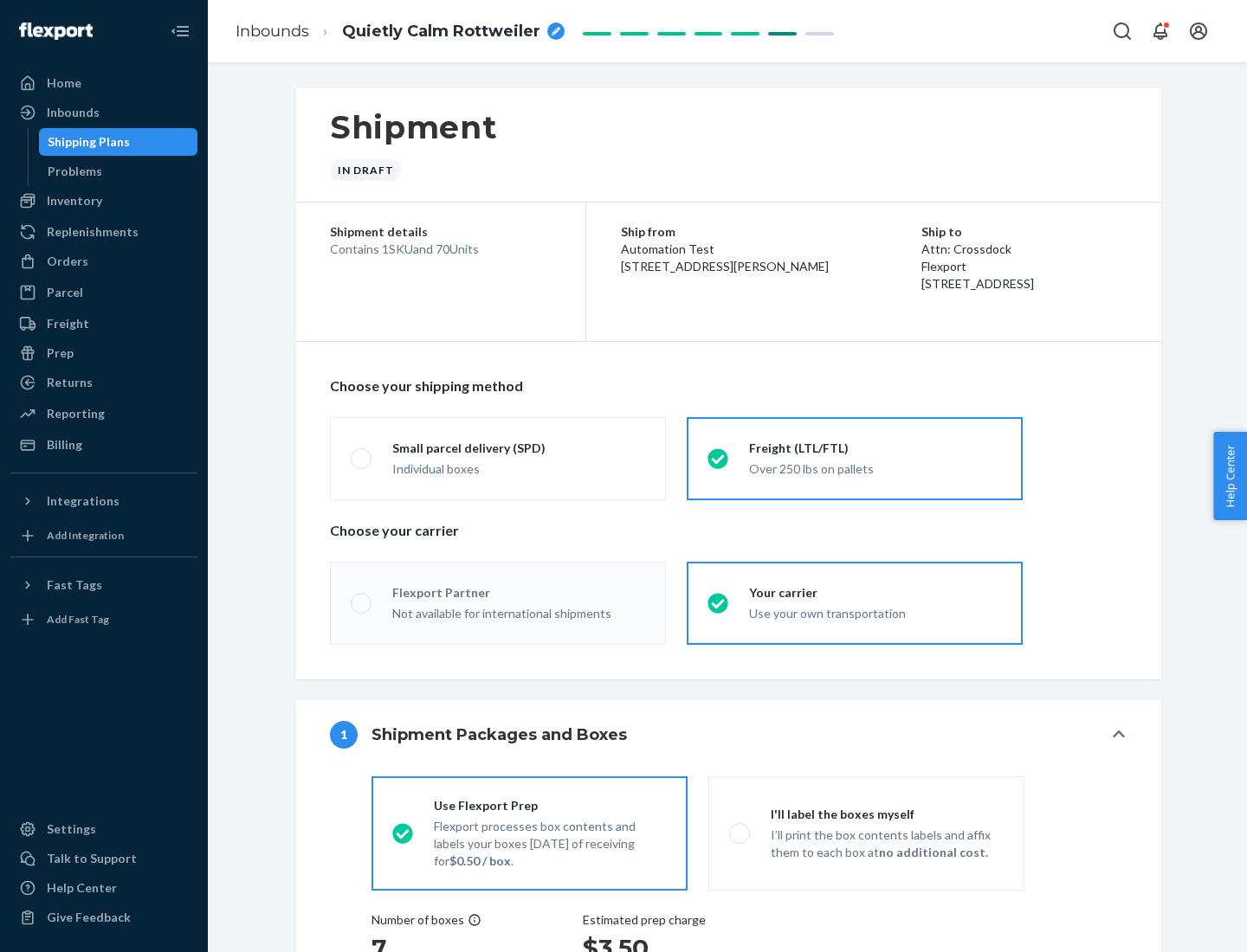
radio input "true"
radio input "false"
radio input "true"
radio input "false"
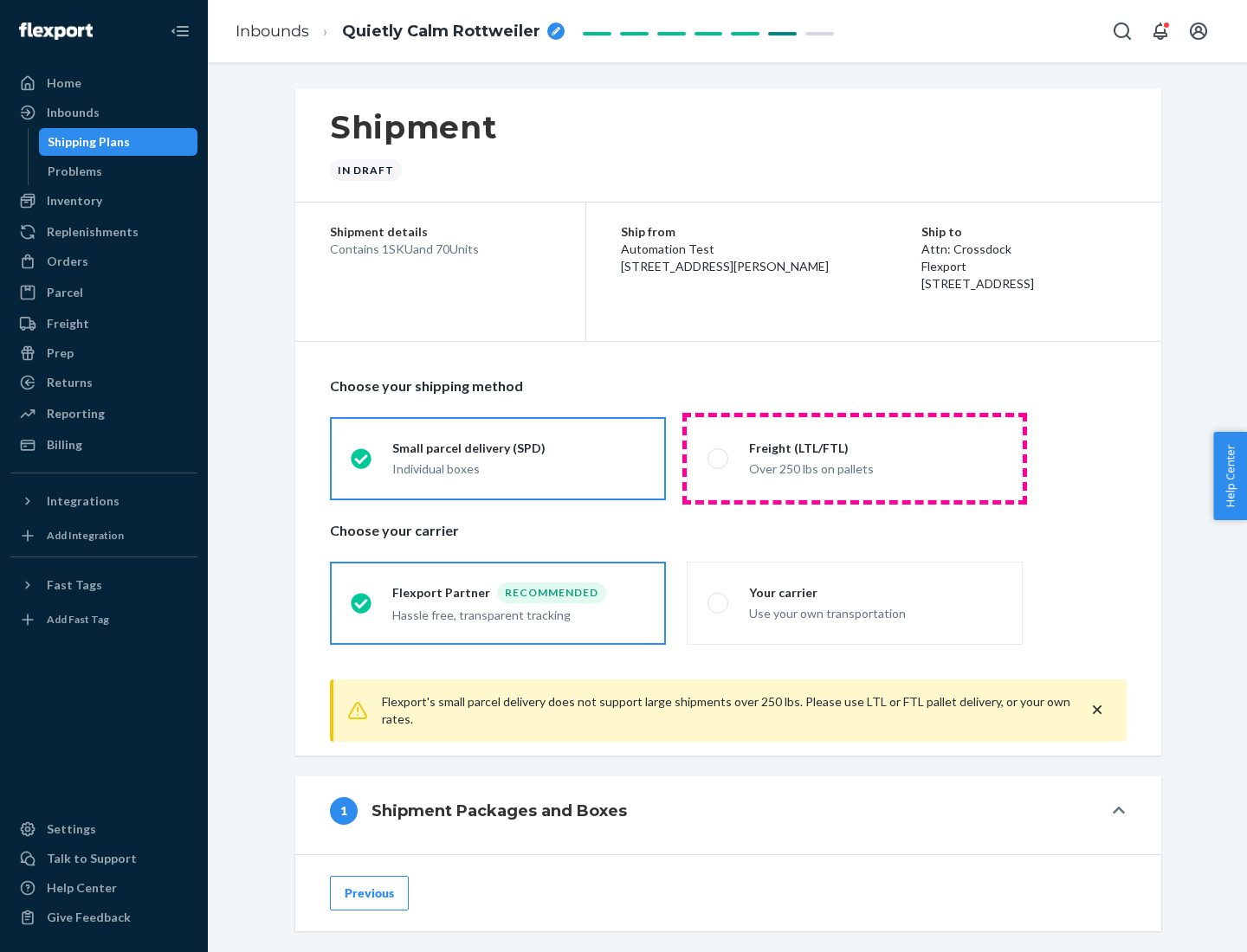
click at [854, 458] on div "Over 250 lbs on pallets" at bounding box center [875, 467] width 253 height 21
click at [719, 458] on input "Freight (LTL/FTL) Over 250 lbs on pallets" at bounding box center [713, 458] width 12 height 12
radio input "true"
radio input "false"
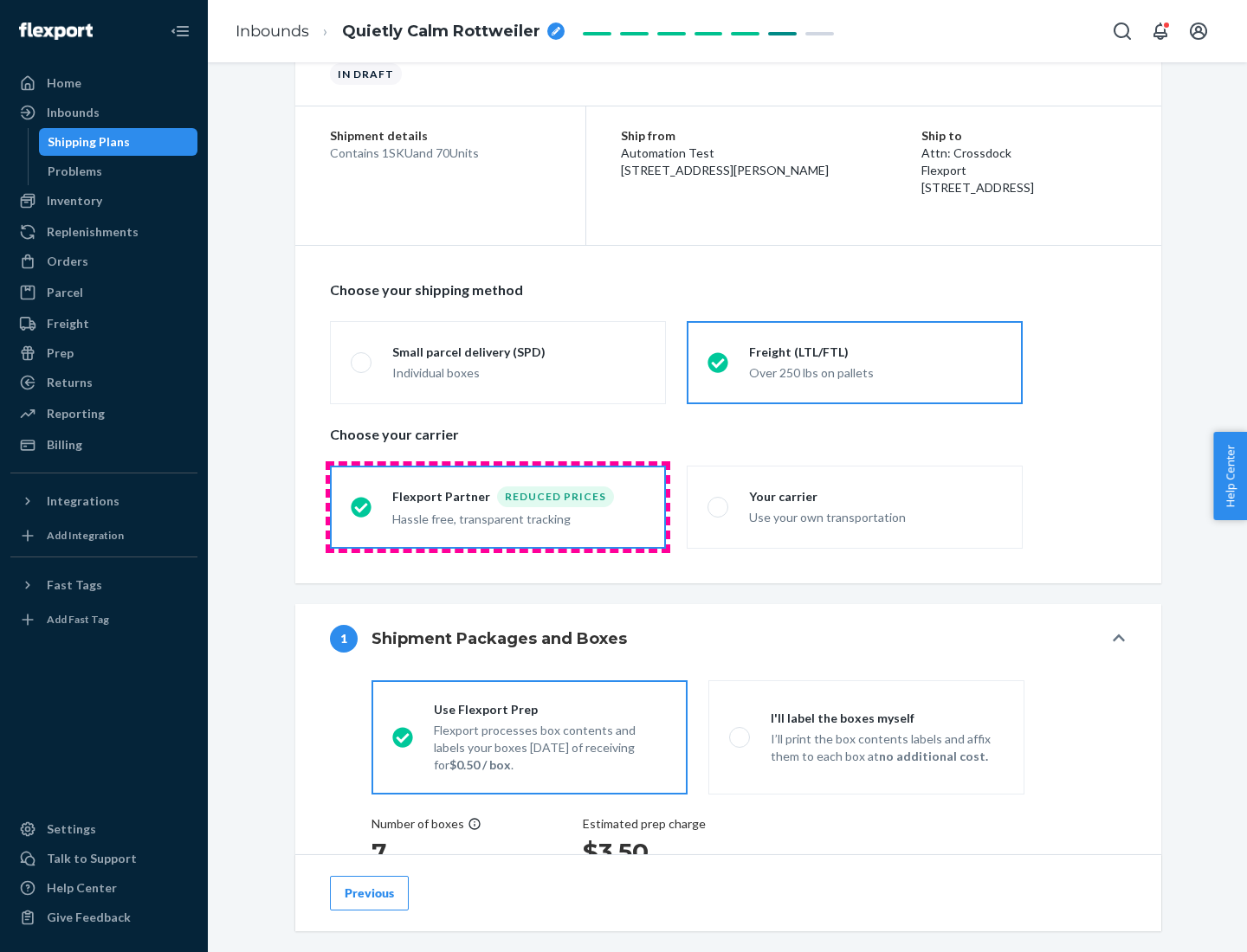
click at [498, 507] on div "Hassle free, transparent tracking" at bounding box center [518, 517] width 253 height 21
click at [362, 506] on input "Flexport Partner Reduced prices Hassle free, transparent tracking" at bounding box center [356, 507] width 12 height 12
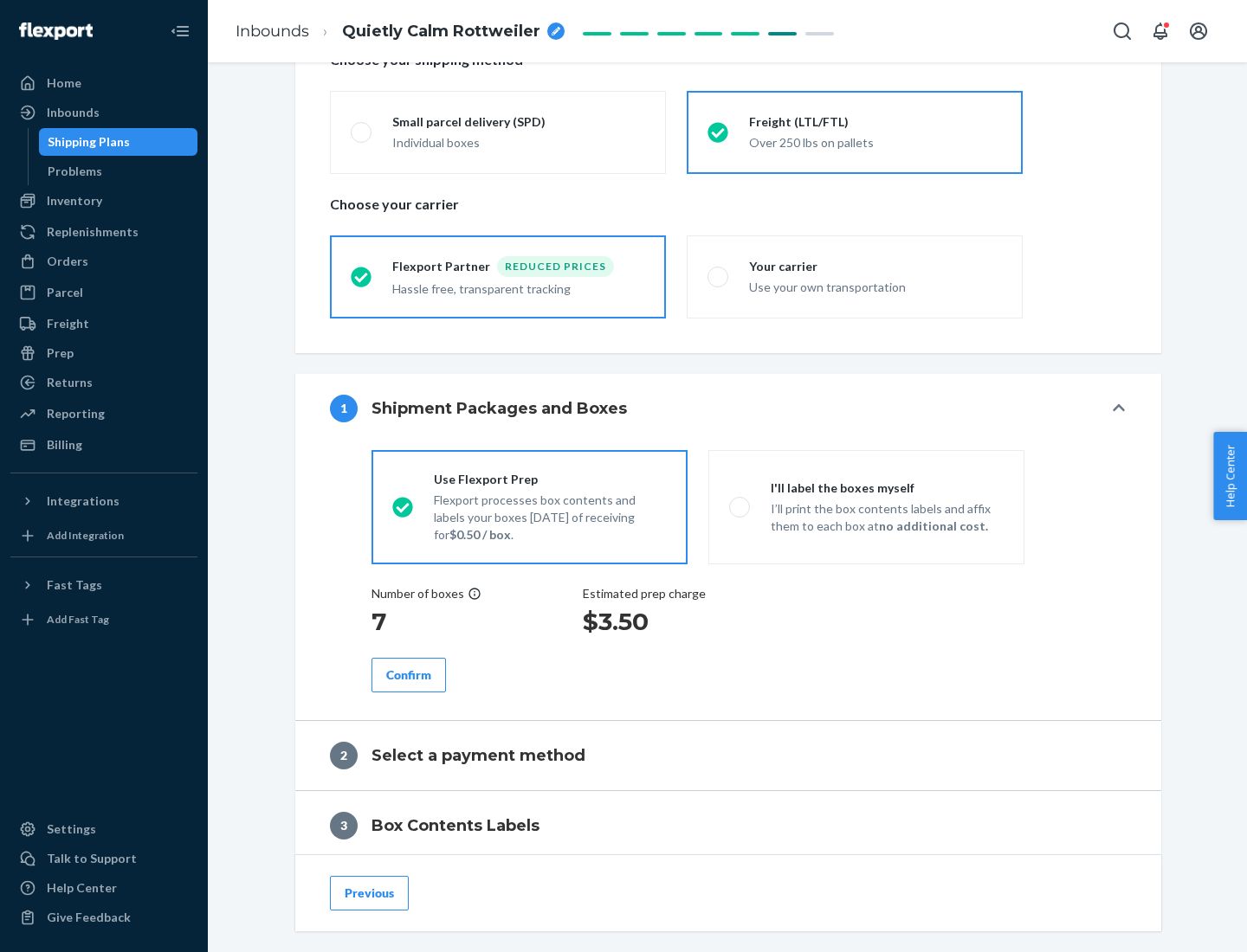
click at [866, 506] on p "I’ll print the box contents labels and affix them to each box at no additional …" at bounding box center [886, 517] width 233 height 35
click at [740, 506] on input "I'll label the boxes myself I’ll print the box contents labels and affix them t…" at bounding box center [735, 507] width 12 height 12
radio input "true"
radio input "false"
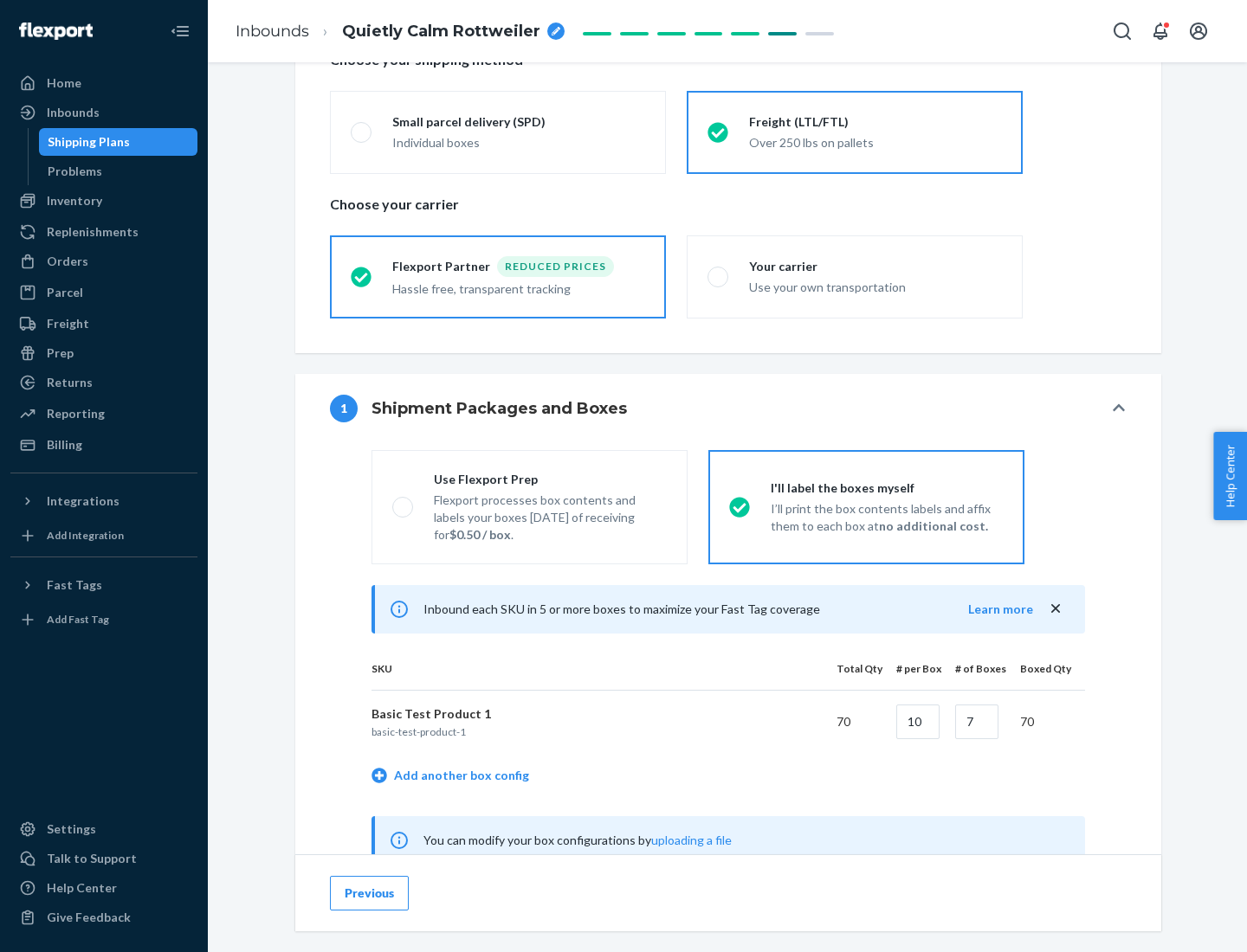
scroll to position [541, 0]
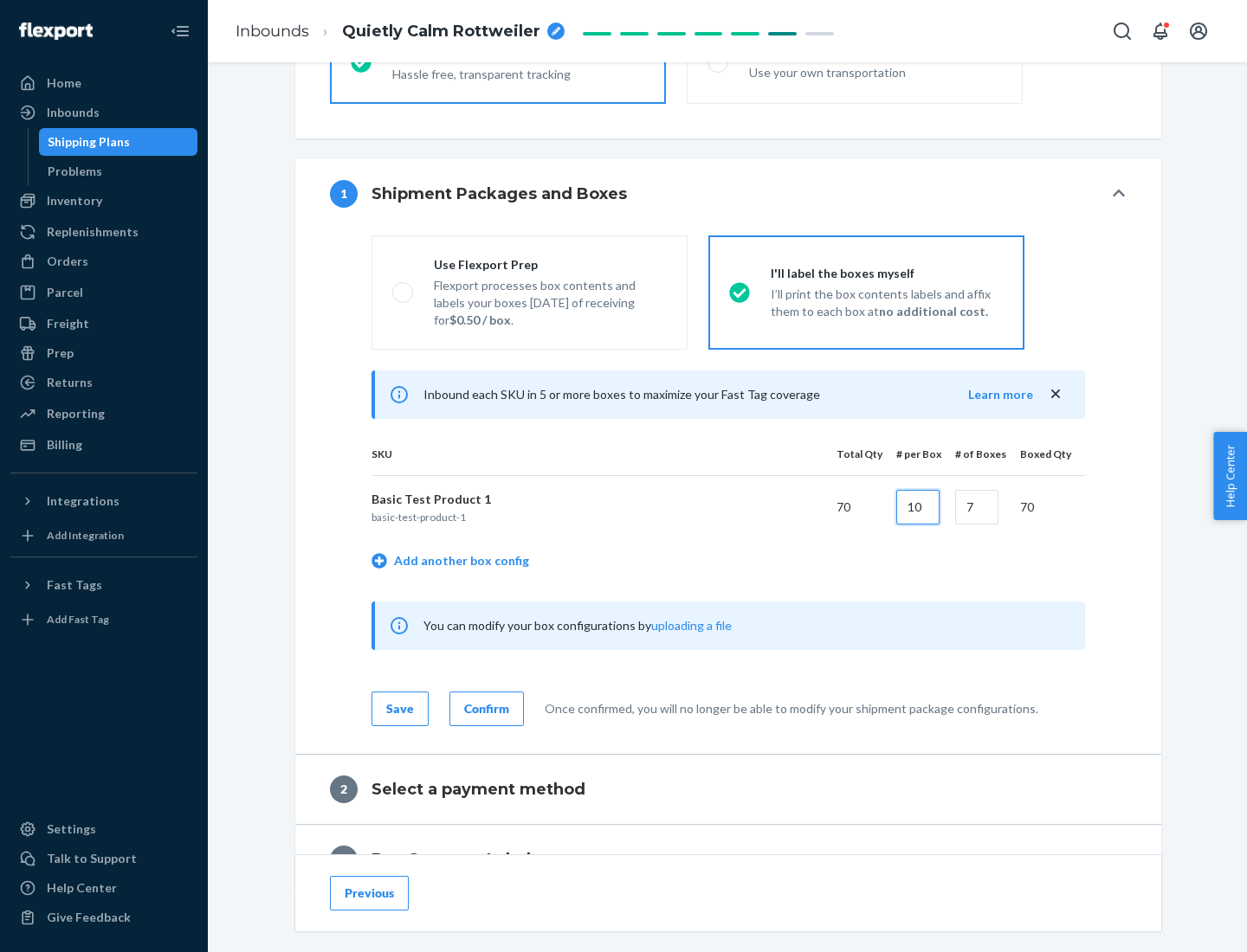
type input "10"
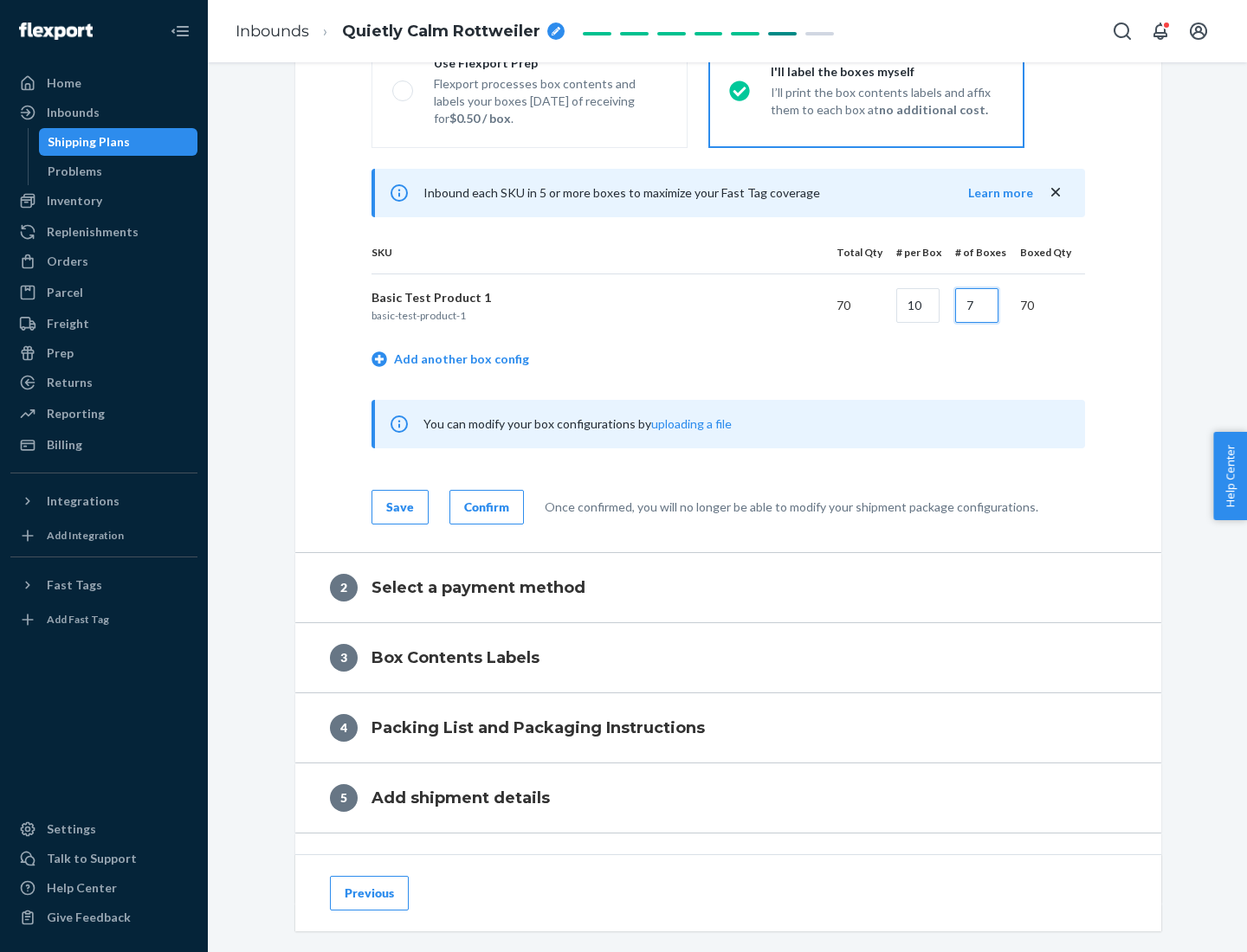
type input "7"
click at [484, 506] on div "Confirm" at bounding box center [486, 507] width 45 height 17
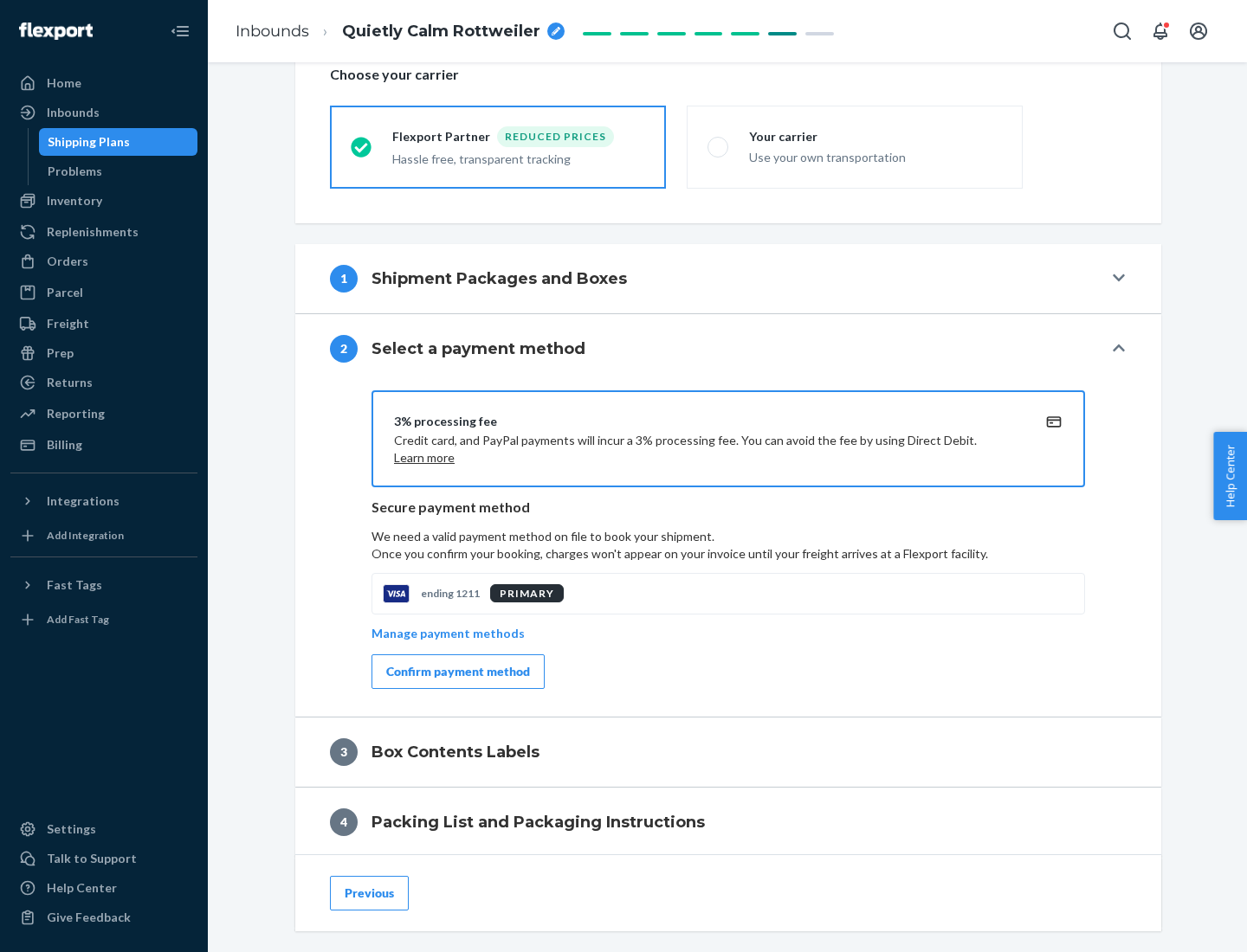
scroll to position [621, 0]
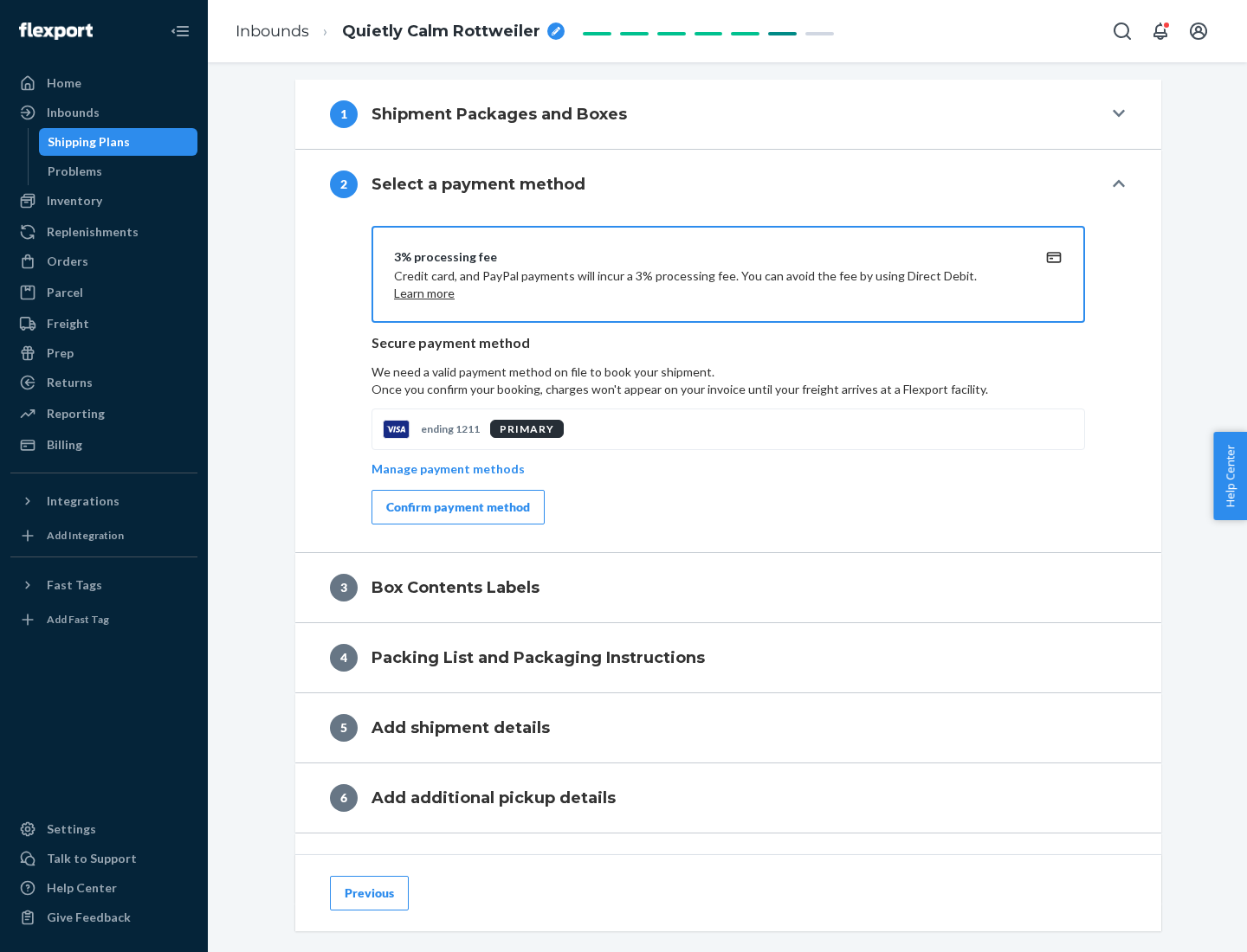
click at [456, 507] on div "Confirm payment method" at bounding box center [458, 507] width 144 height 17
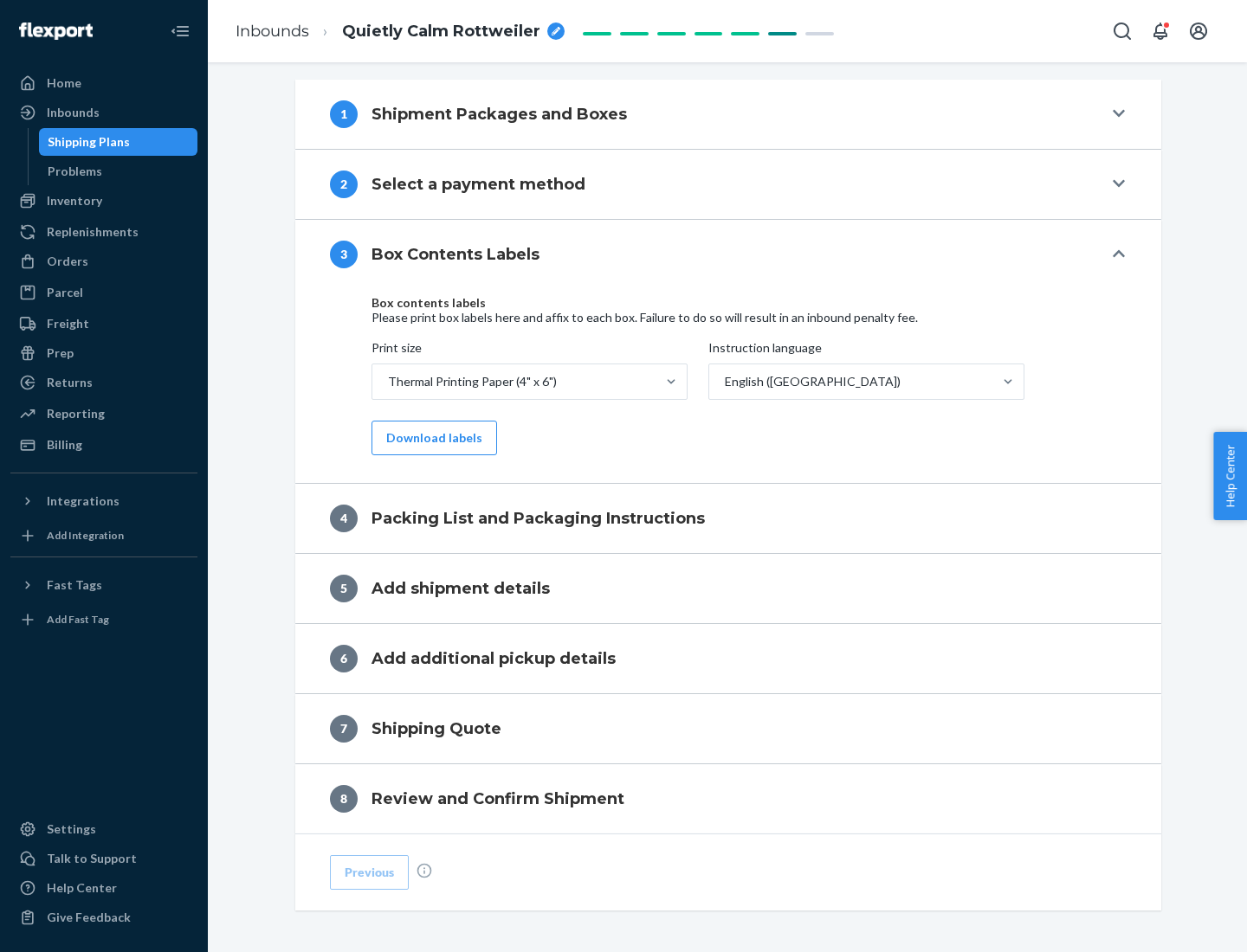
scroll to position [551, 0]
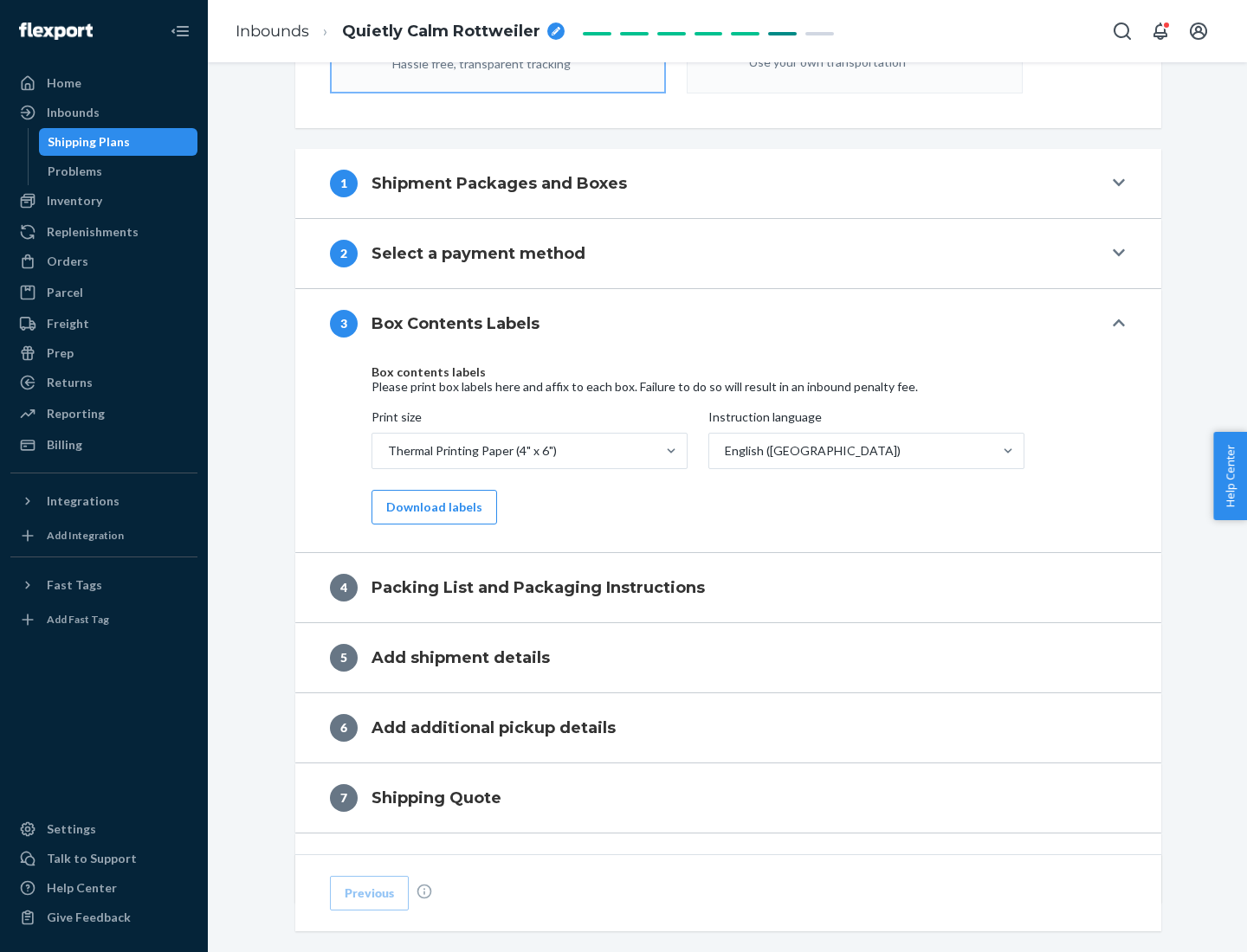
click at [430, 507] on button "Download labels" at bounding box center [434, 507] width 126 height 35
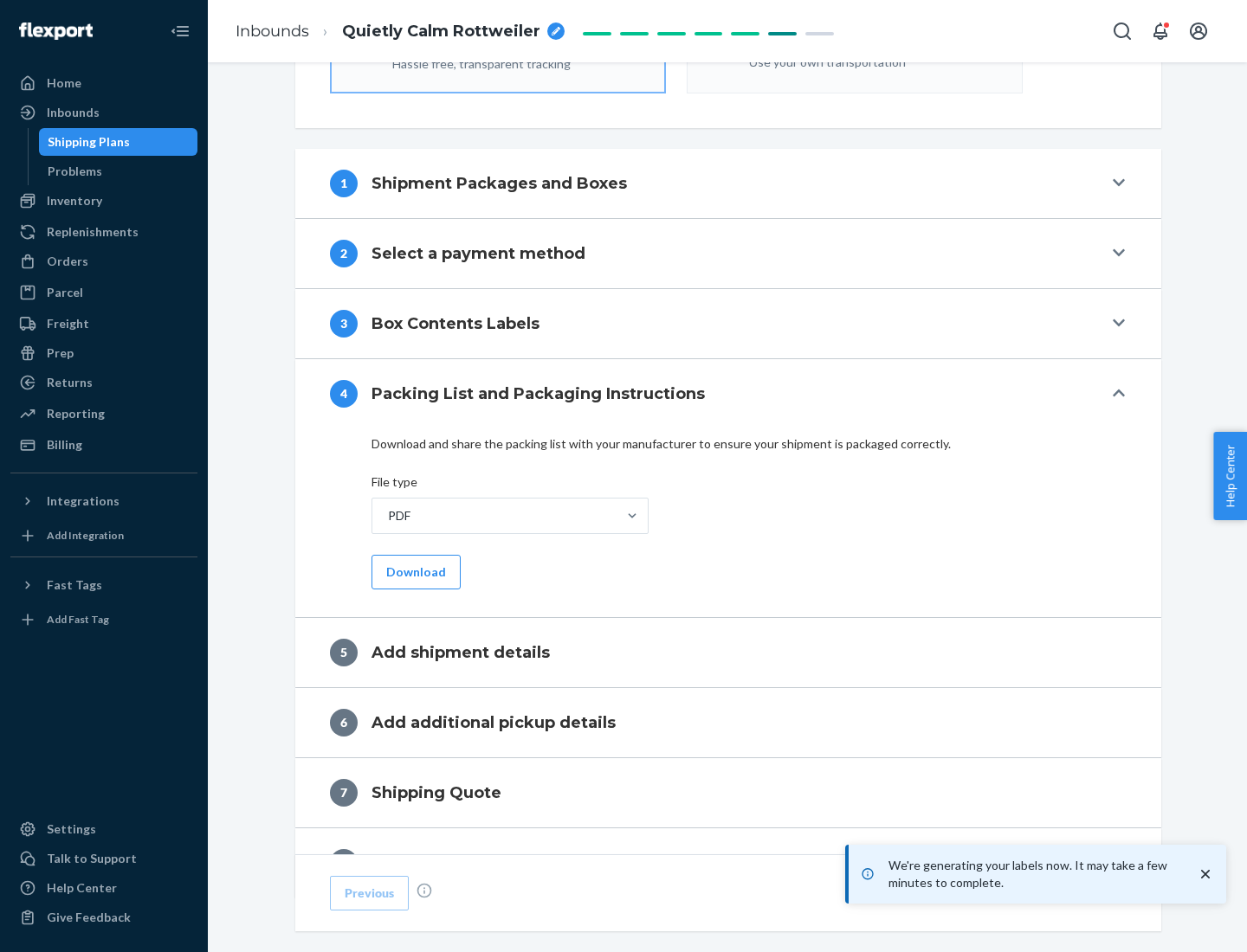
scroll to position [617, 0]
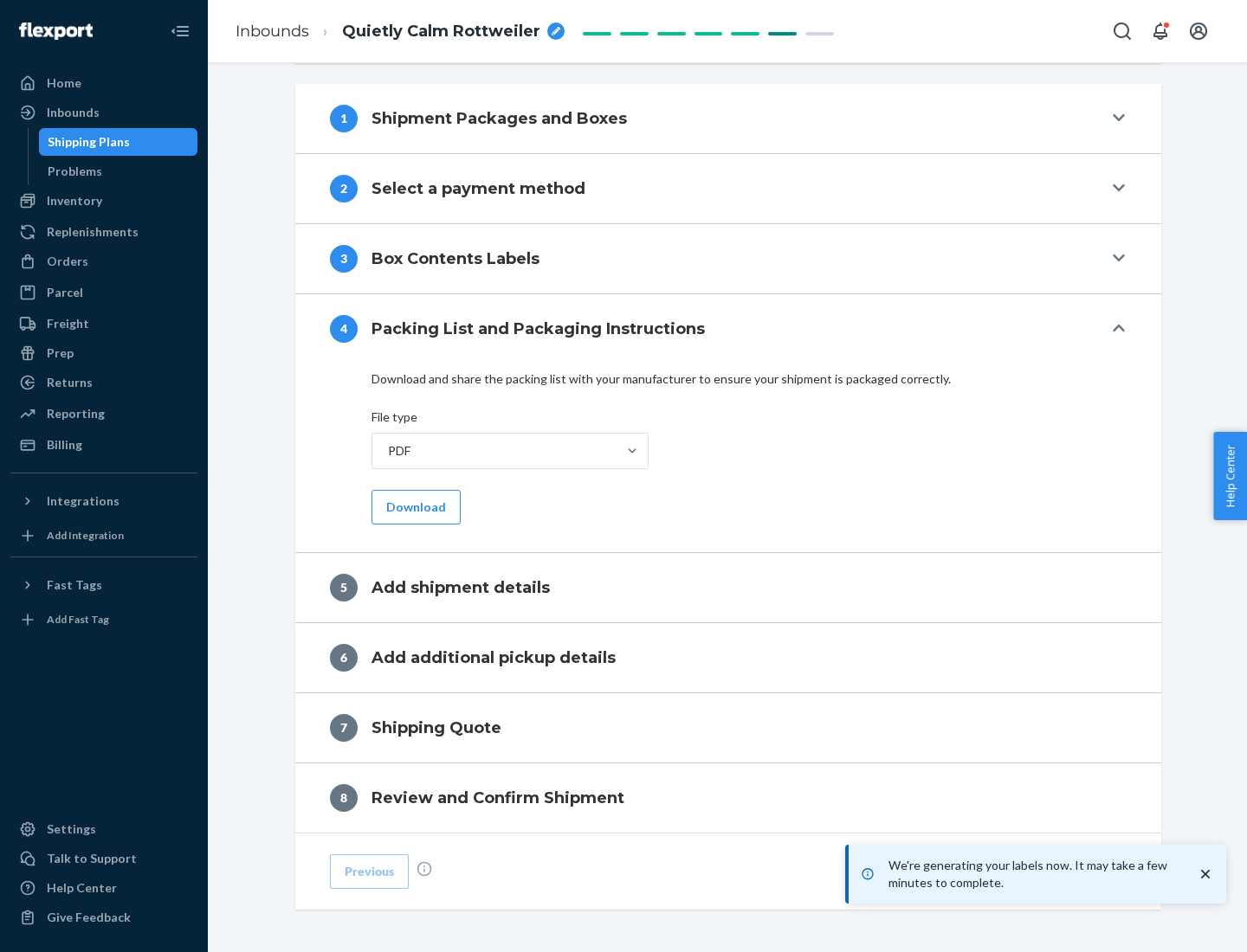
click at [414, 506] on button "Download" at bounding box center [416, 507] width 89 height 35
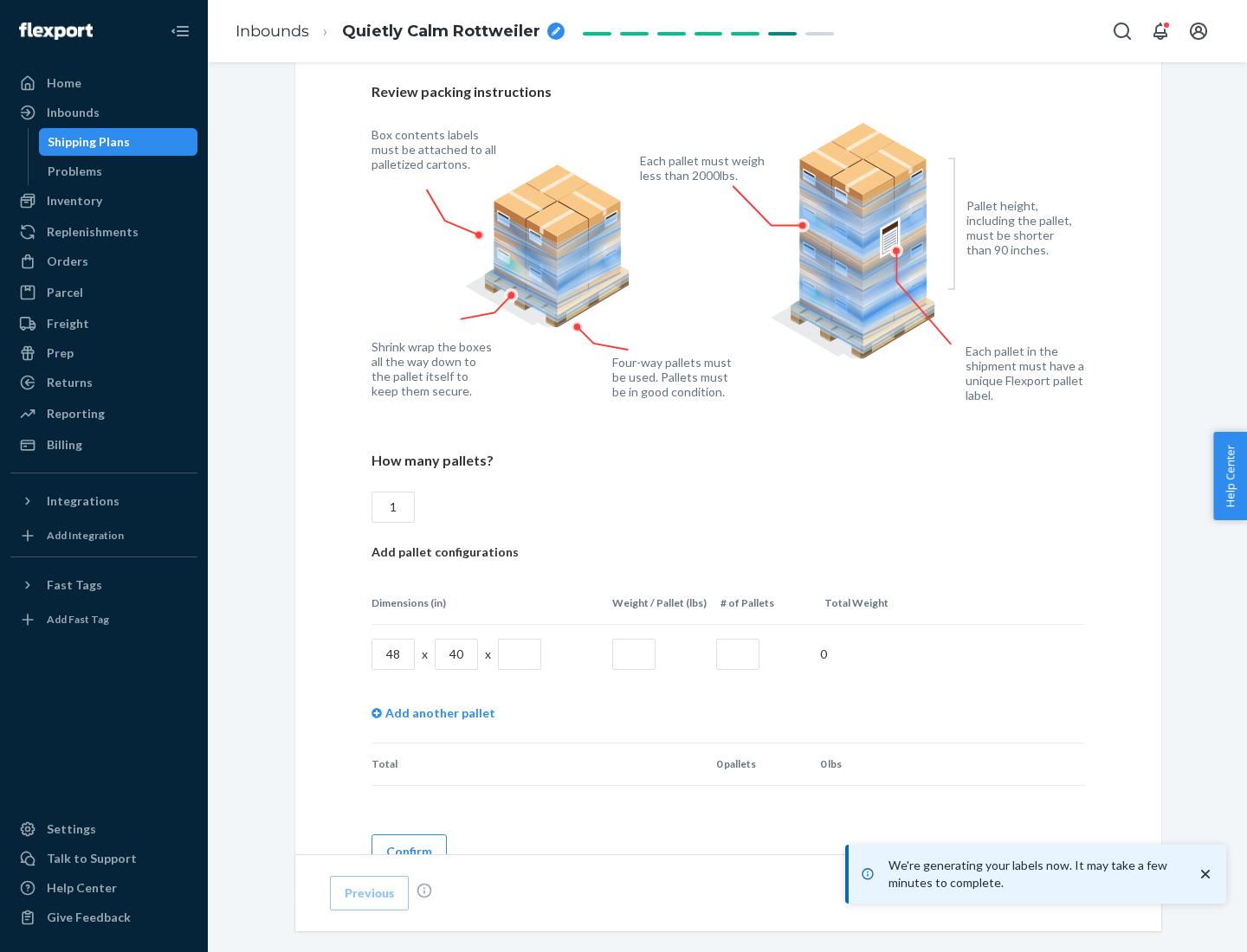
scroll to position [1257, 0]
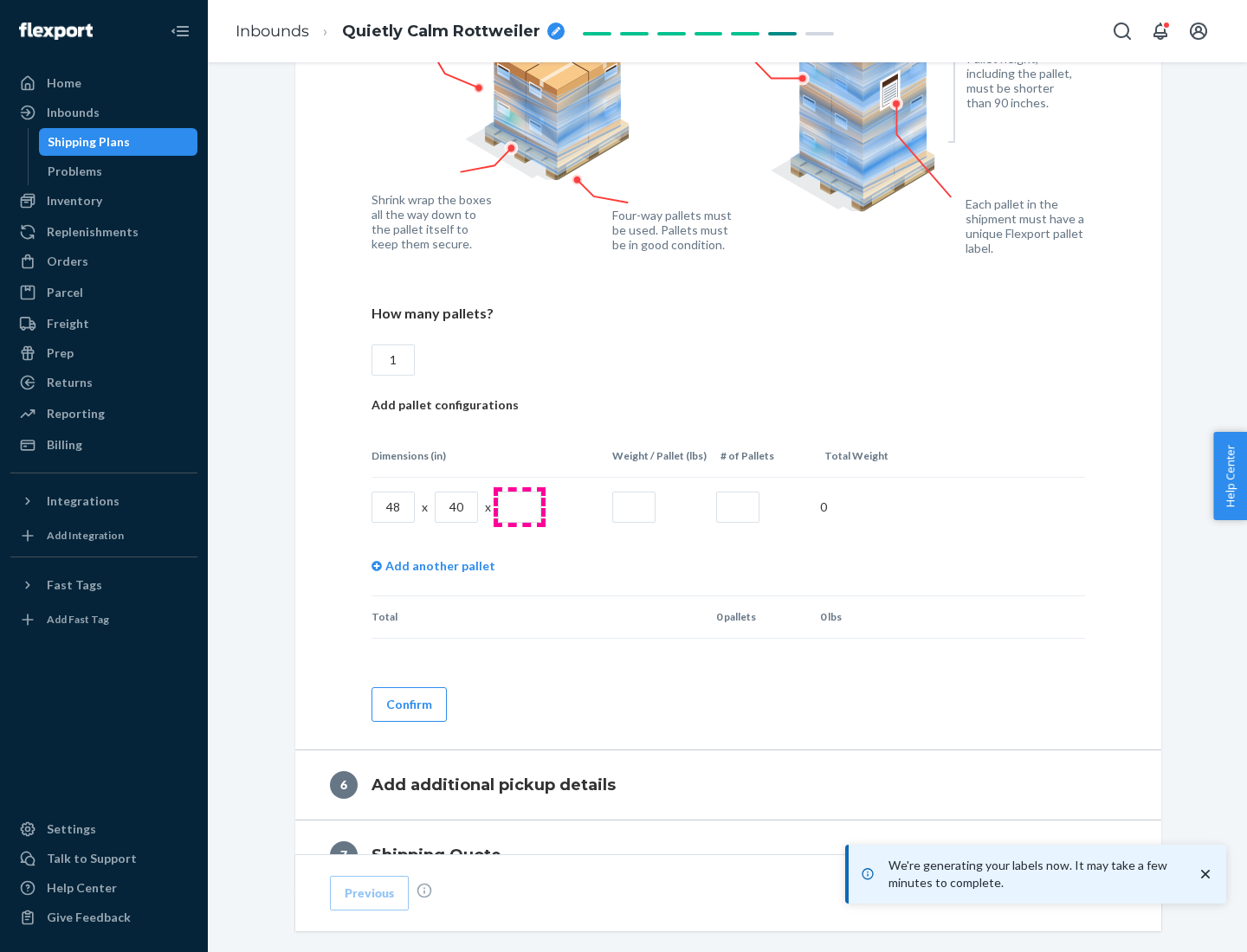
type input "1"
type input "40"
type input "200"
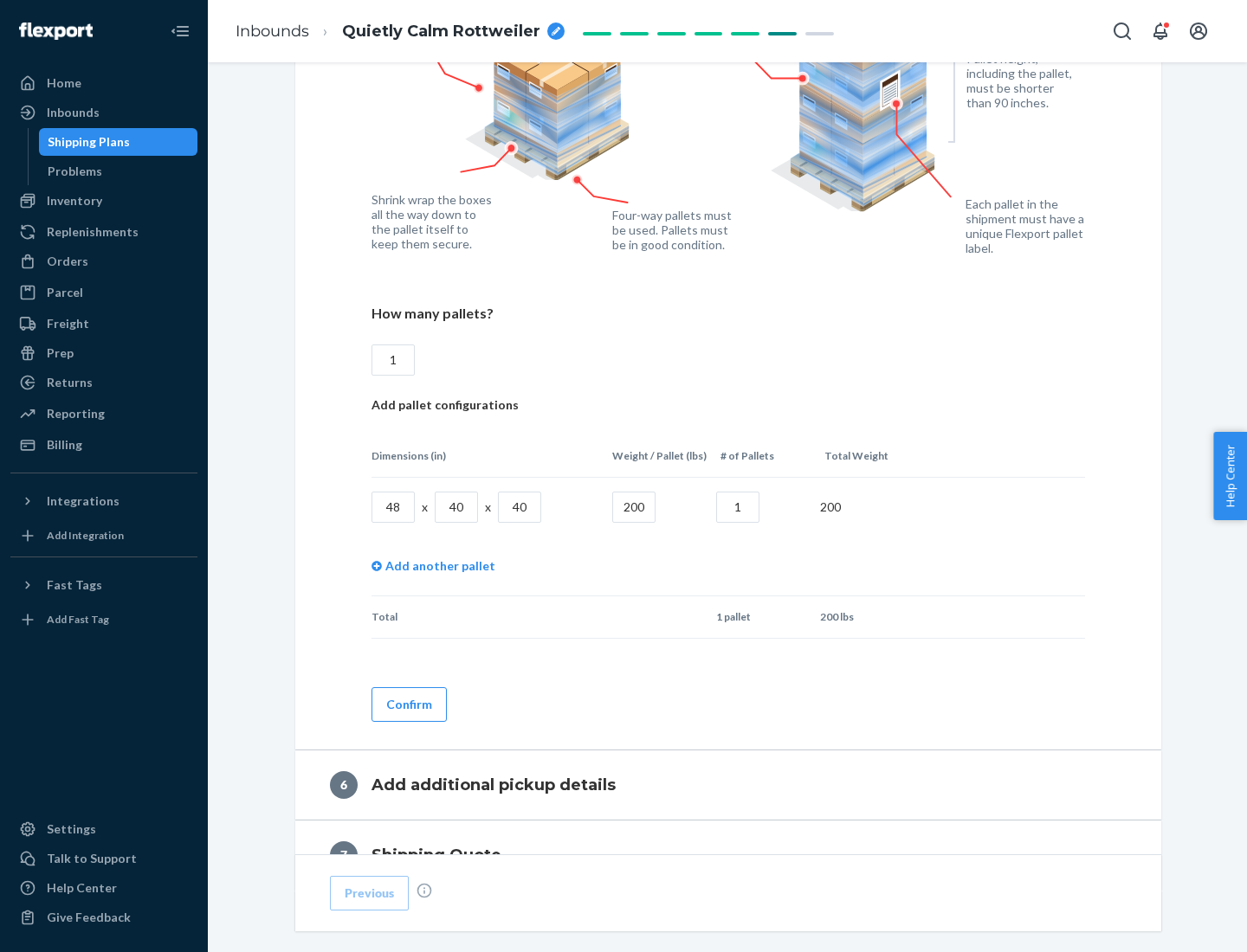
scroll to position [1455, 0]
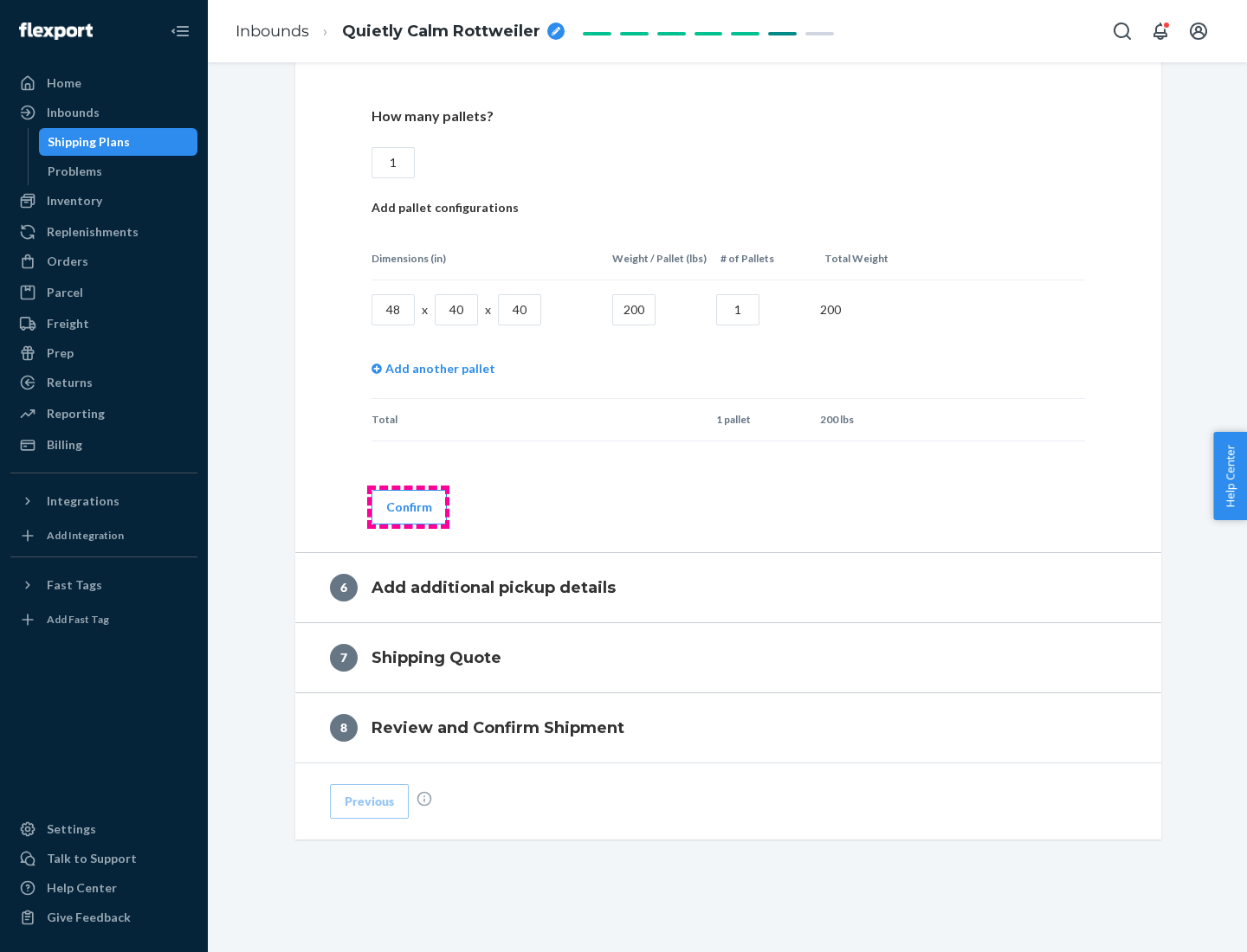
type input "1"
click at [408, 506] on button "Confirm" at bounding box center [409, 507] width 75 height 35
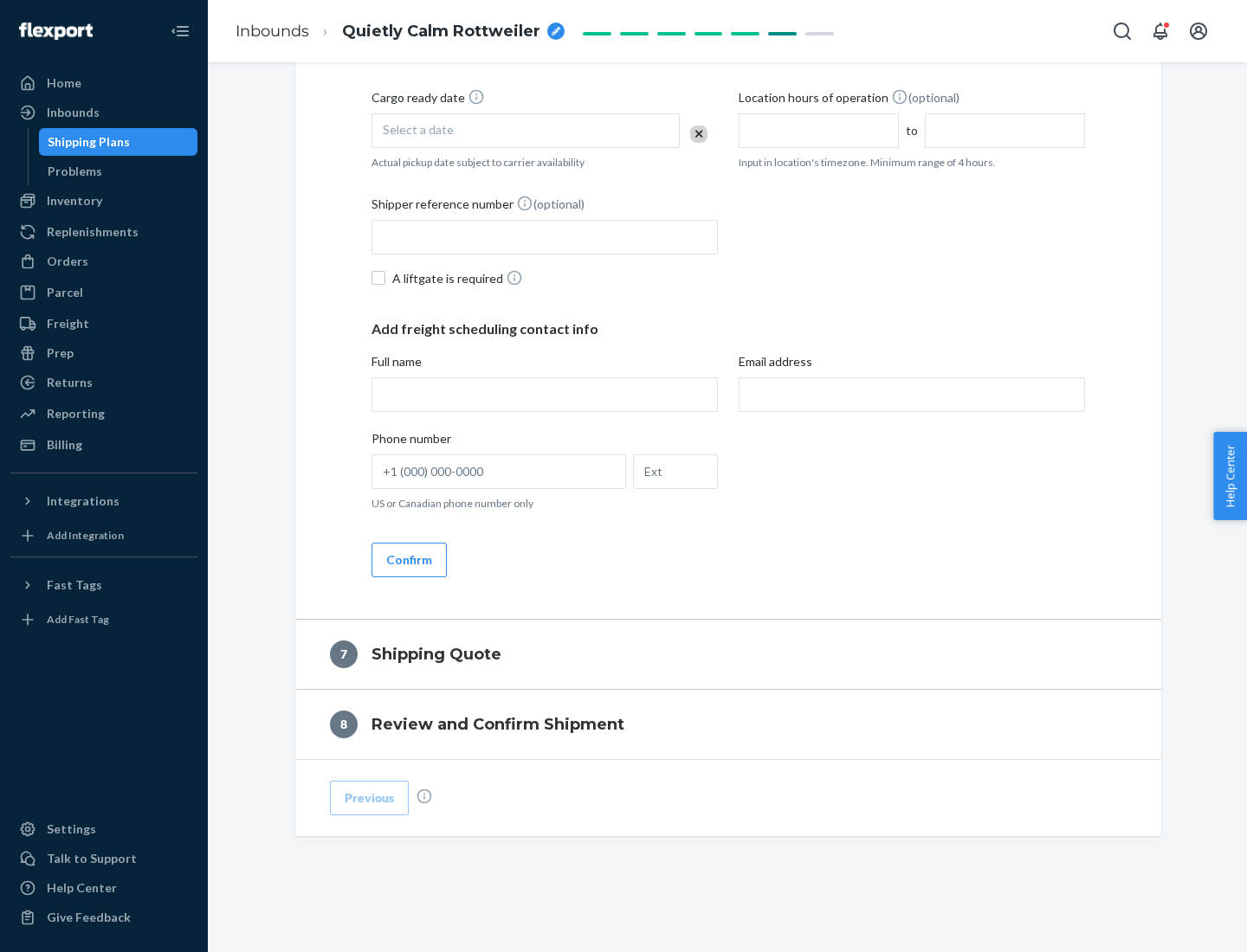
scroll to position [662, 0]
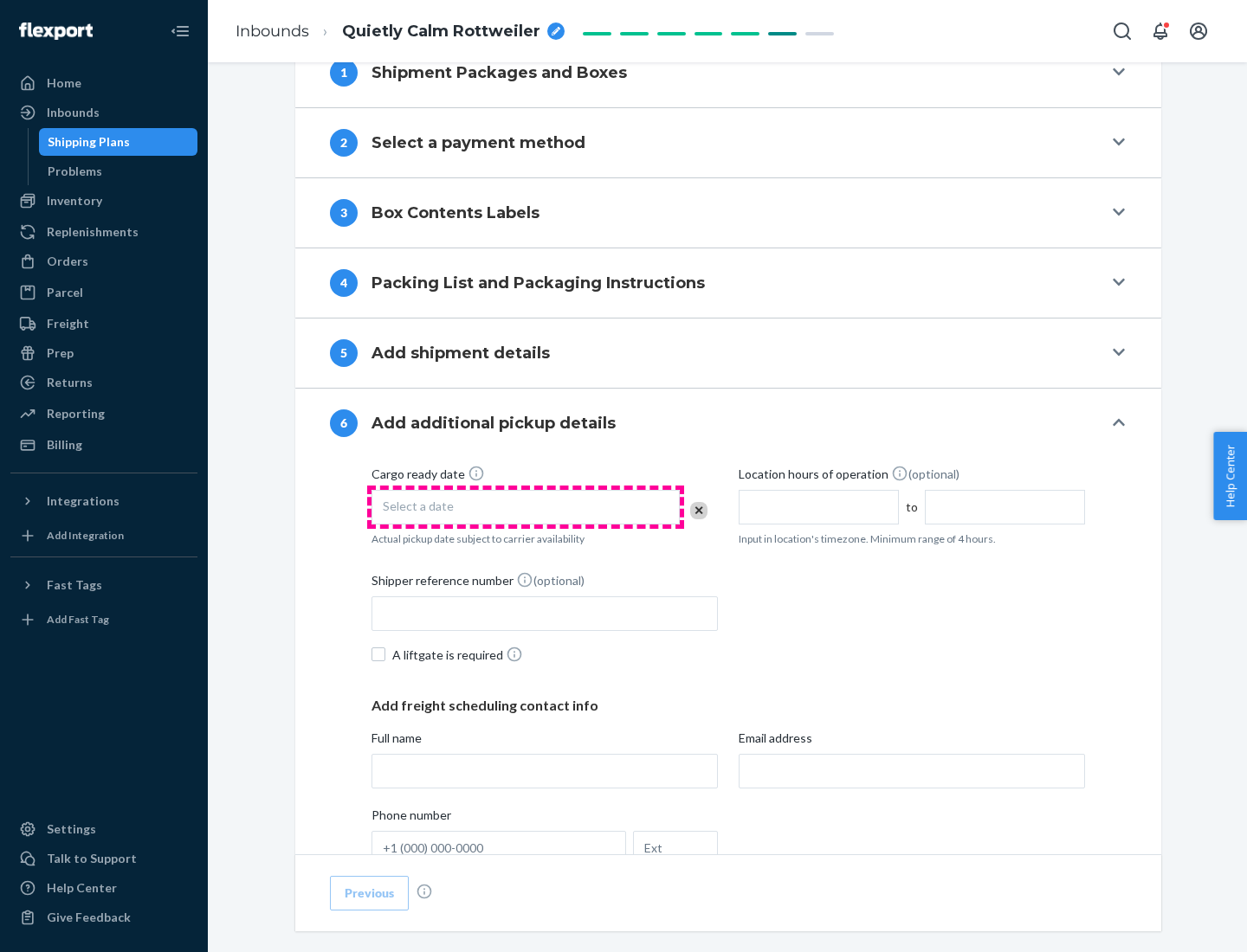
click at [526, 506] on div "Select a date" at bounding box center [525, 507] width 308 height 35
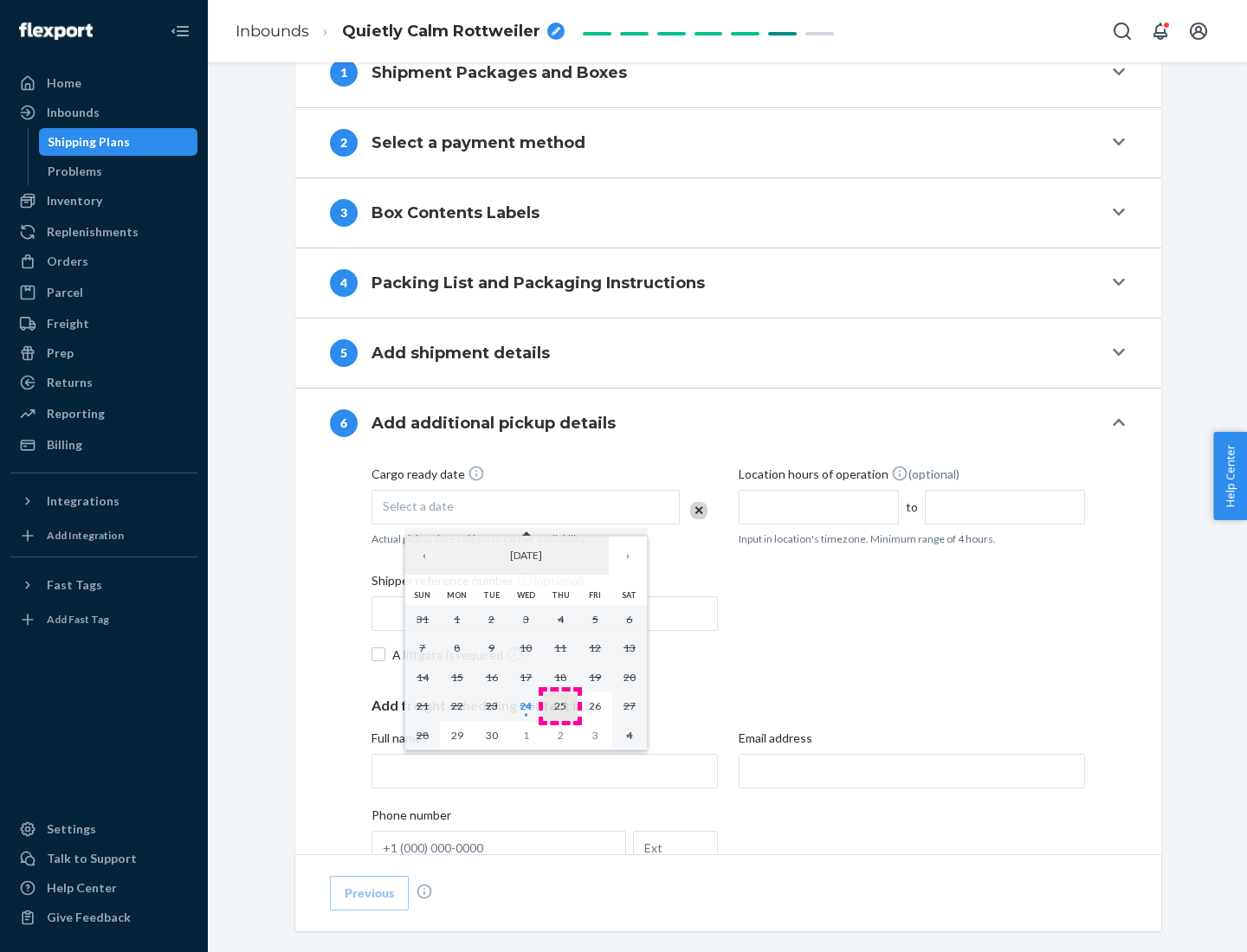
click at [561, 706] on abbr "25" at bounding box center [561, 706] width 12 height 13
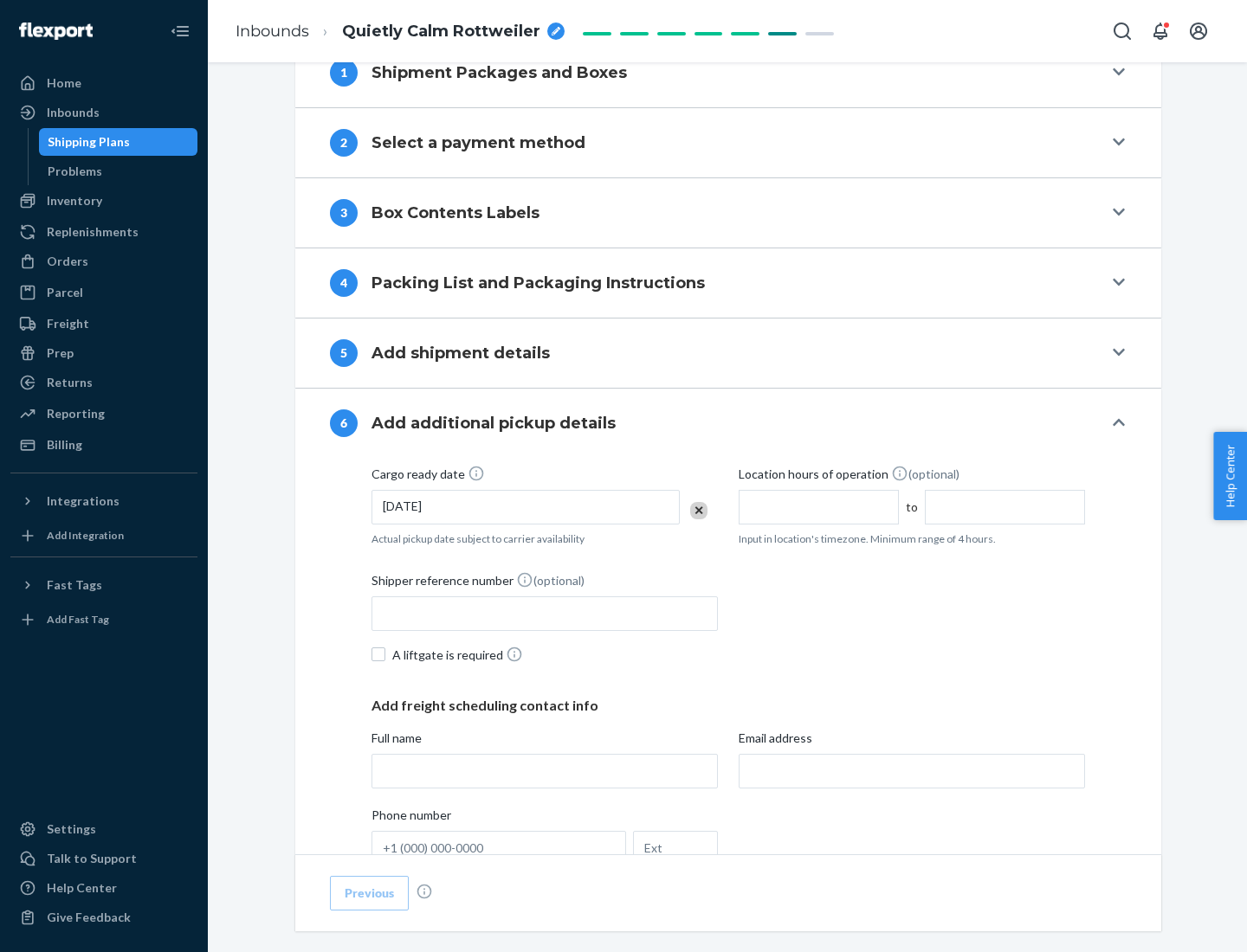
scroll to position [926, 0]
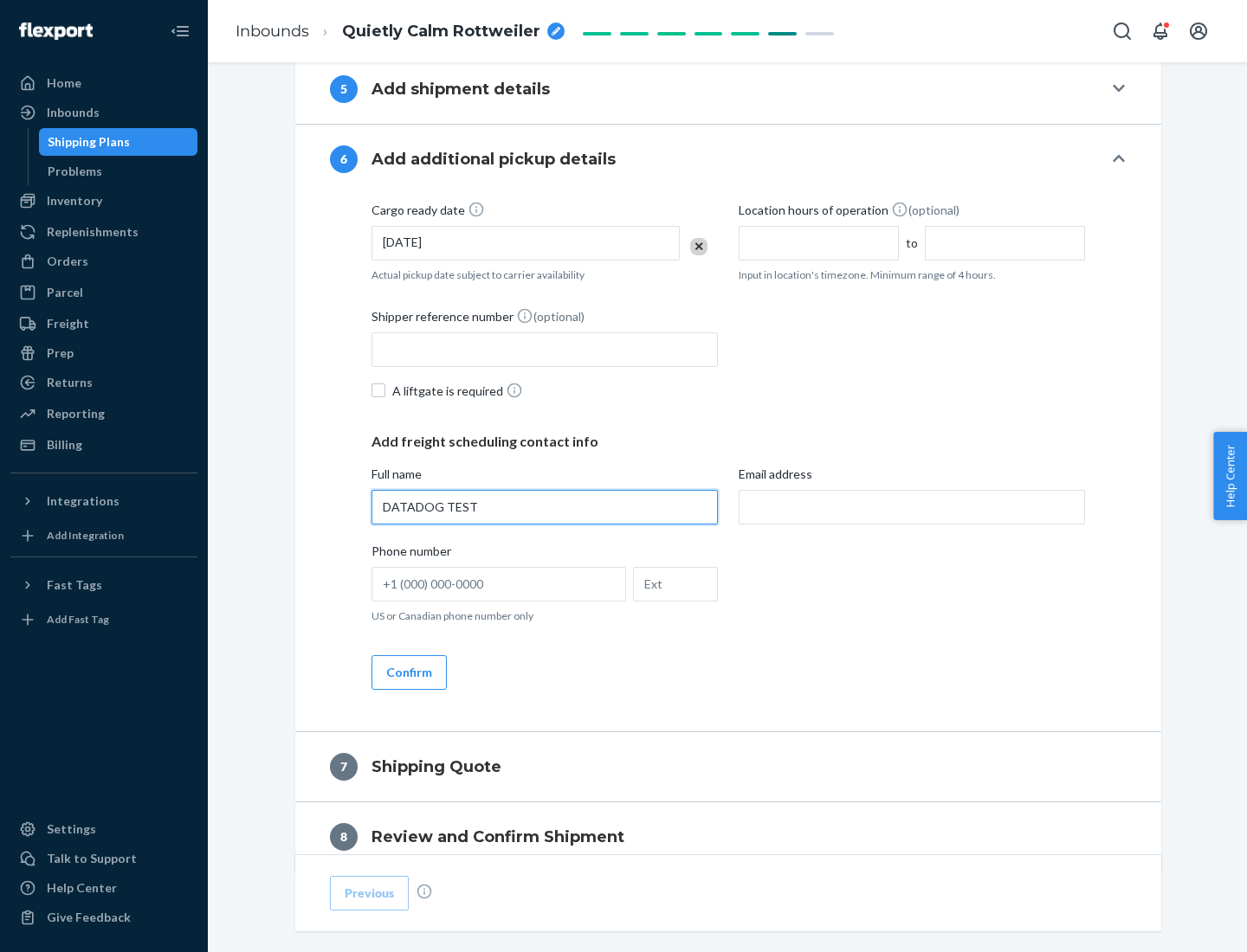
type input "DATADOG TEST"
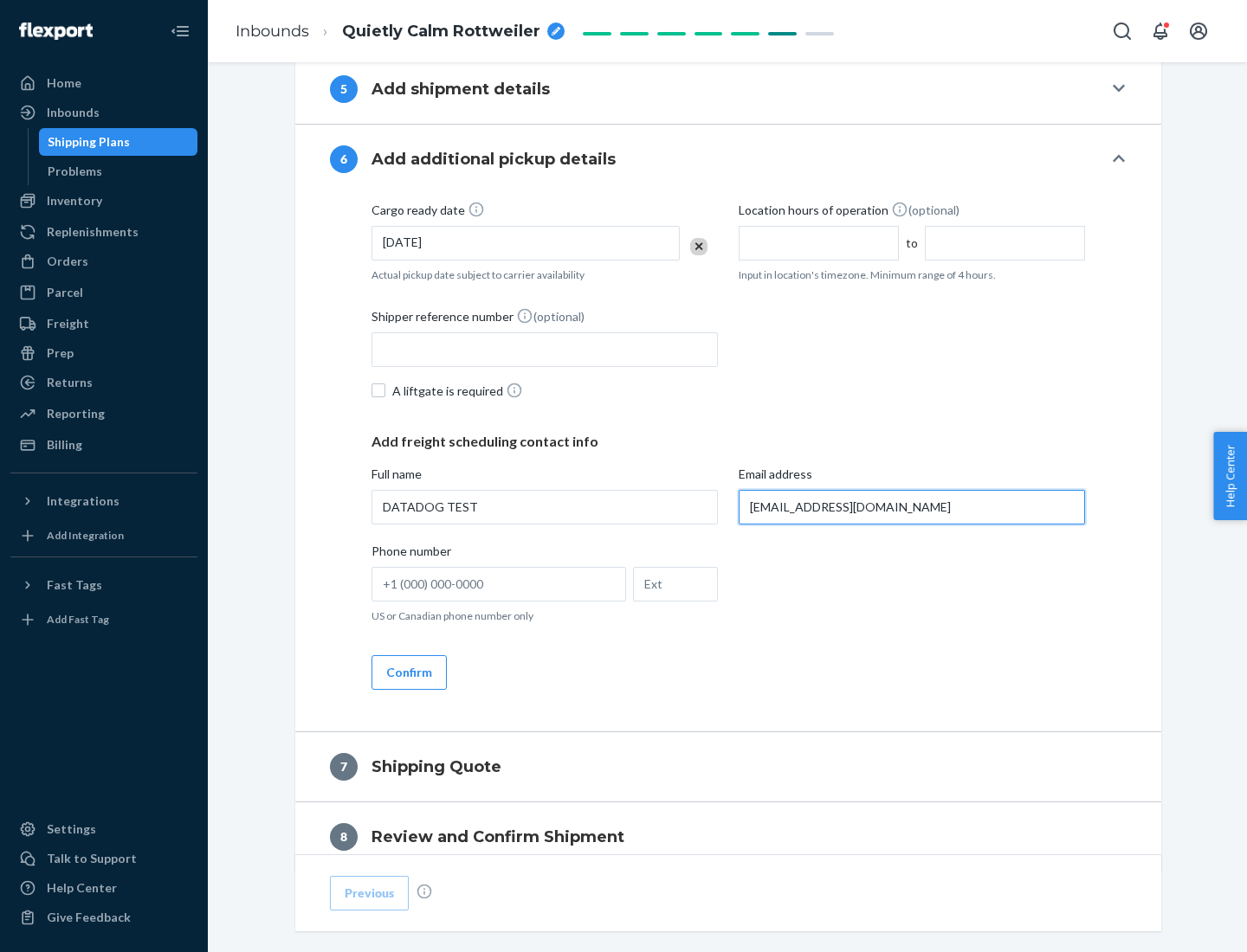
scroll to position [1003, 0]
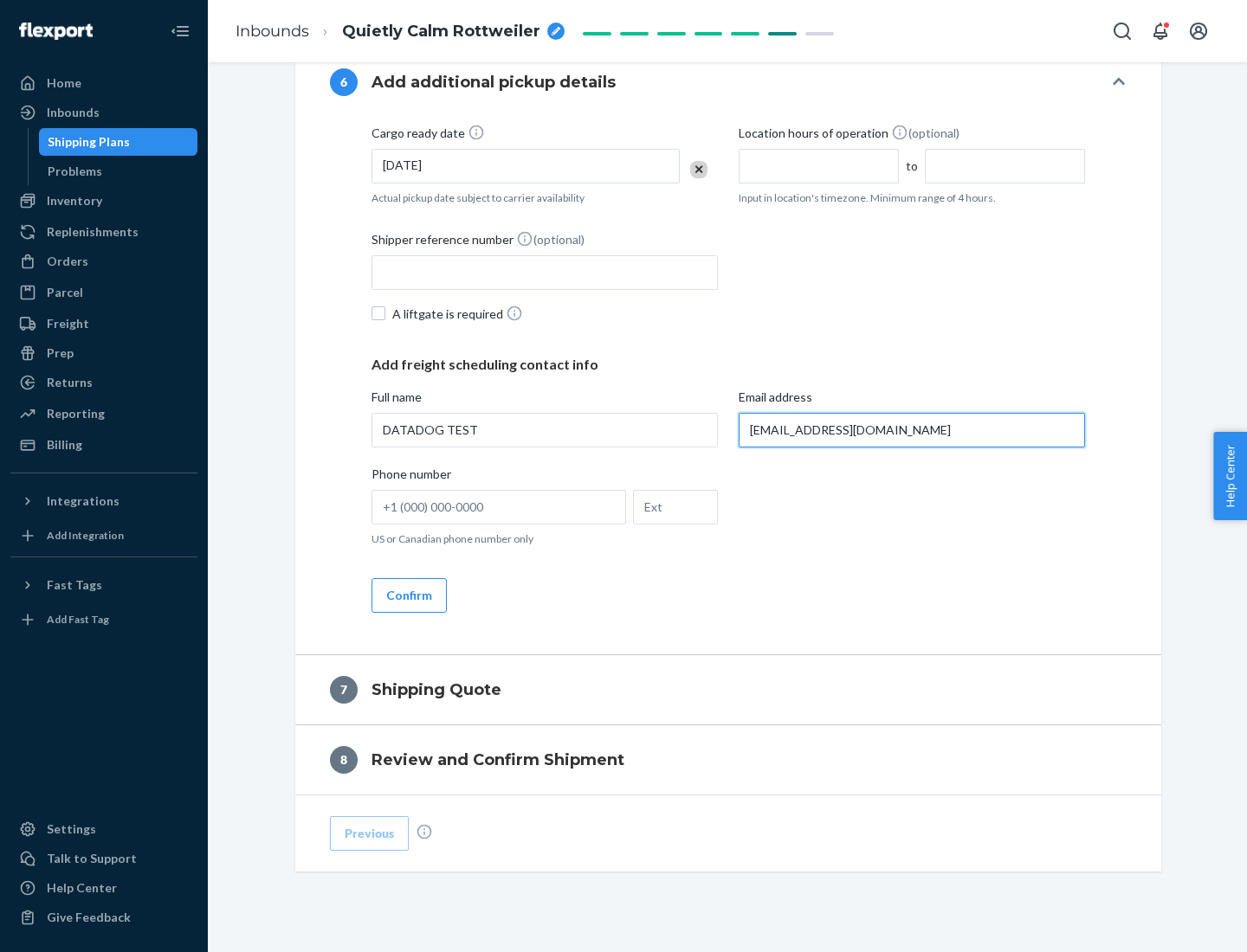
type input "[EMAIL_ADDRESS][DOMAIN_NAME]"
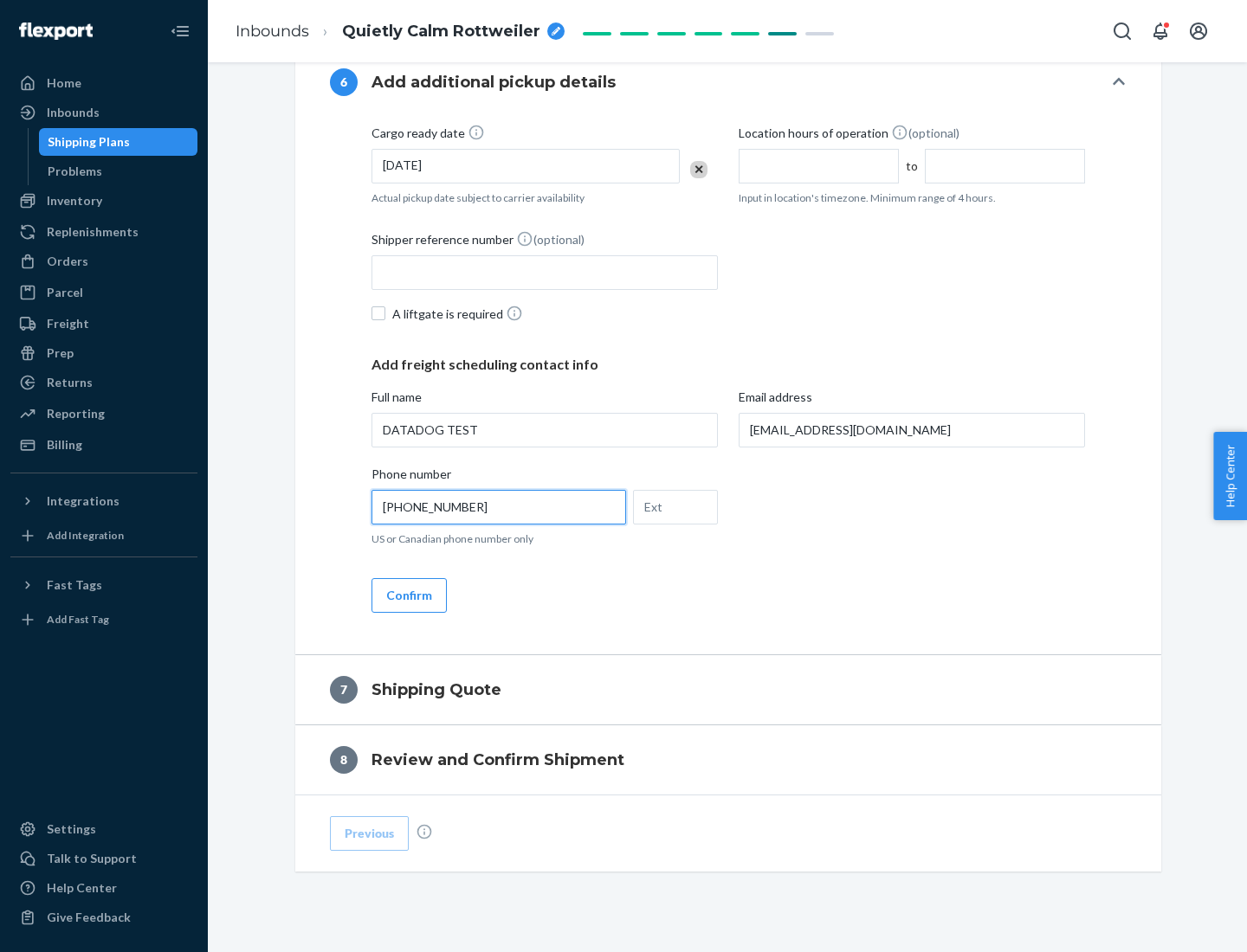
scroll to position [1039, 0]
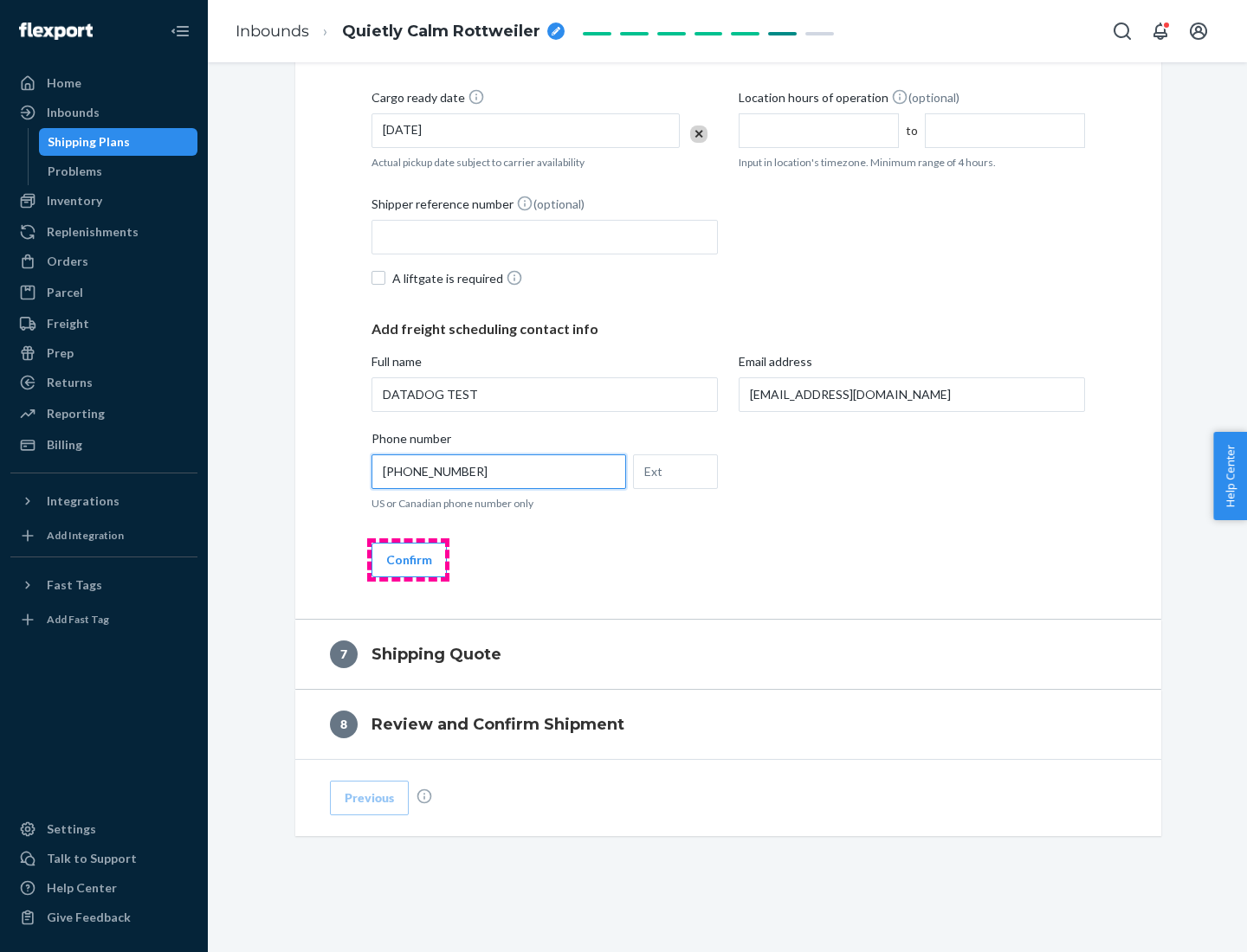
type input "[PHONE_NUMBER]"
click at [408, 559] on button "Confirm" at bounding box center [409, 559] width 75 height 35
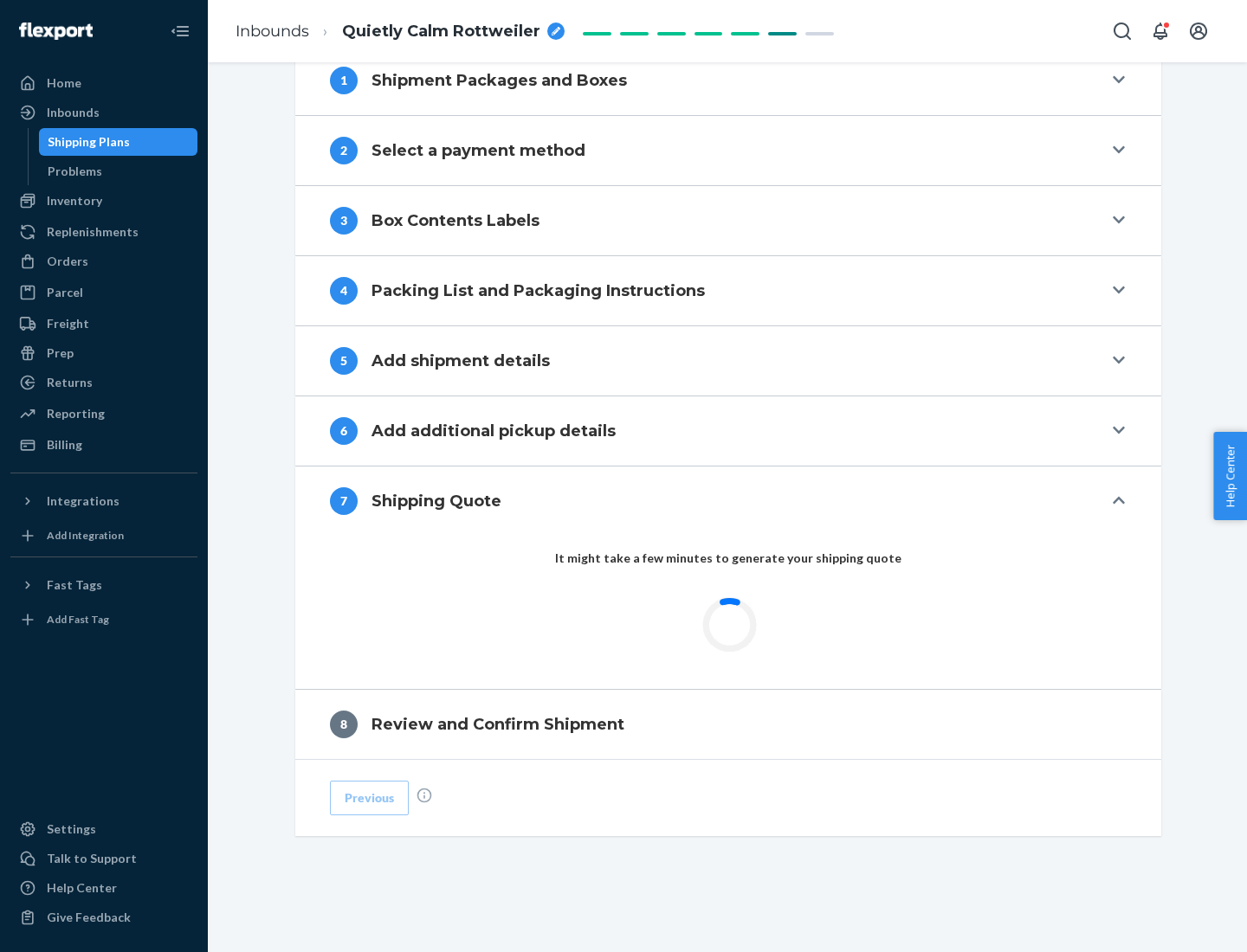
scroll to position [716, 0]
